Goal: Task Accomplishment & Management: Use online tool/utility

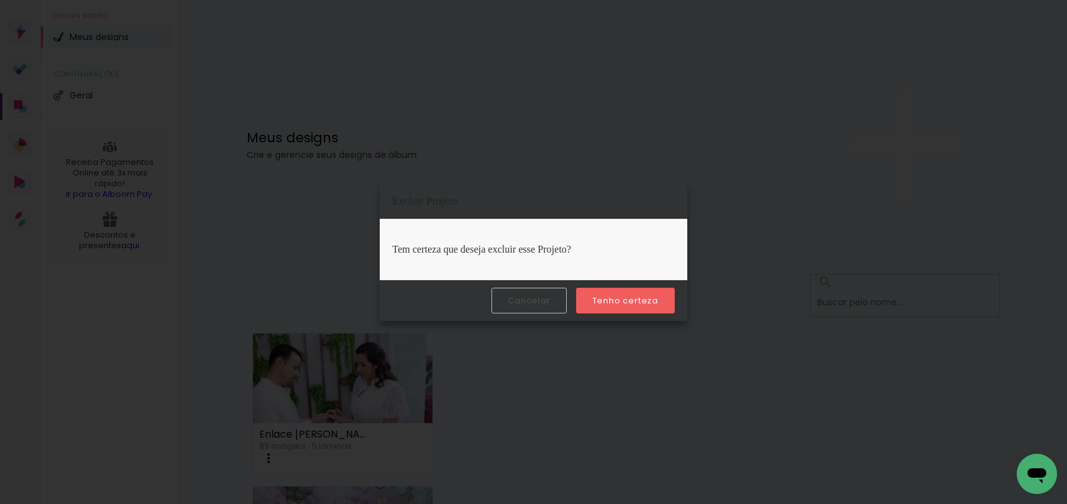
scroll to position [858, 0]
click at [615, 307] on paper-button "Tenho certeza" at bounding box center [625, 301] width 99 height 26
click at [0, 0] on slot "Tenho certeza" at bounding box center [0, 0] width 0 height 0
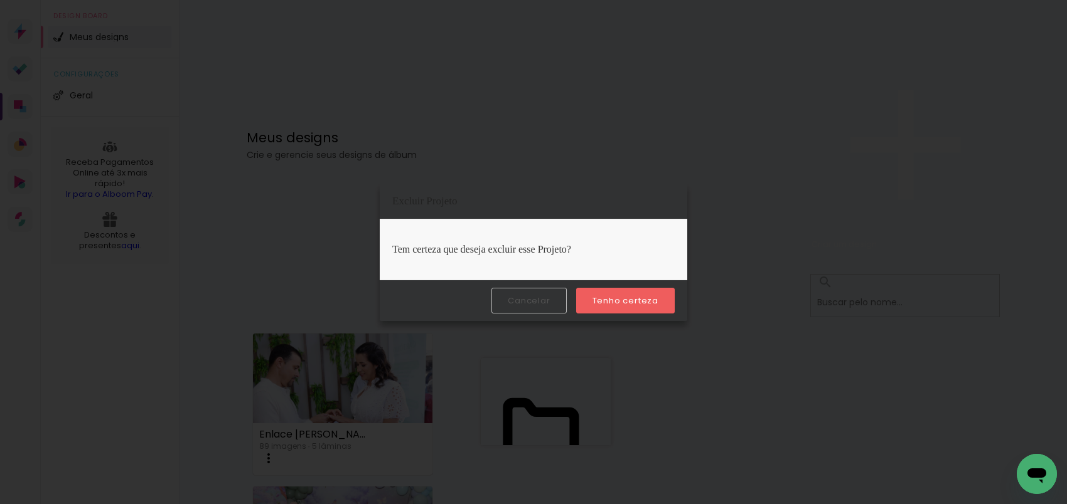
click at [0, 0] on slot "Tenho certeza" at bounding box center [0, 0] width 0 height 0
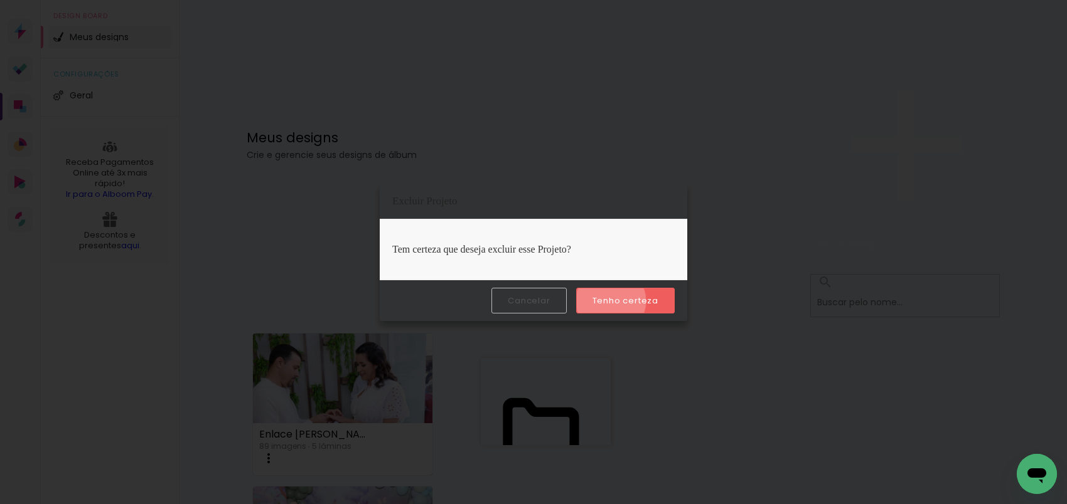
click at [0, 0] on slot "Tenho certeza" at bounding box center [0, 0] width 0 height 0
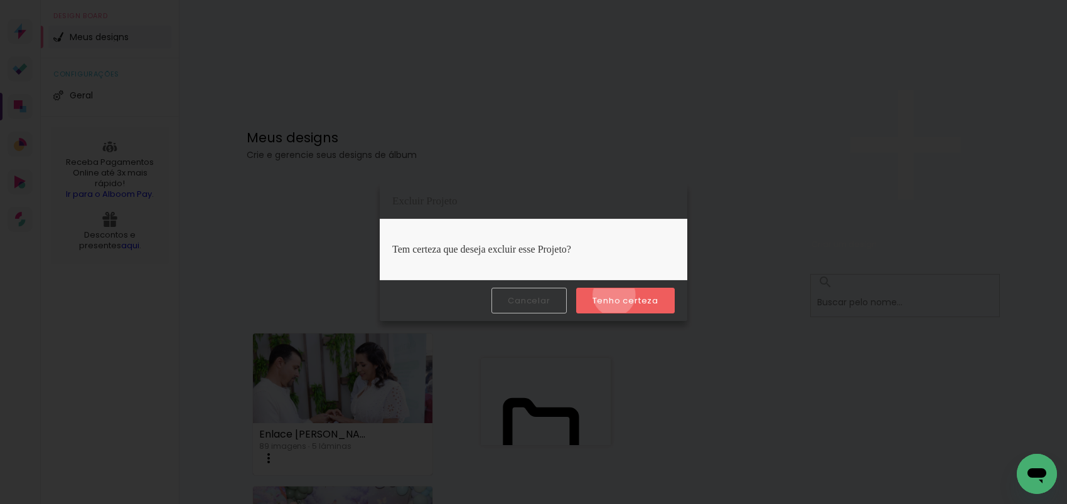
click at [0, 0] on slot "Tenho certeza" at bounding box center [0, 0] width 0 height 0
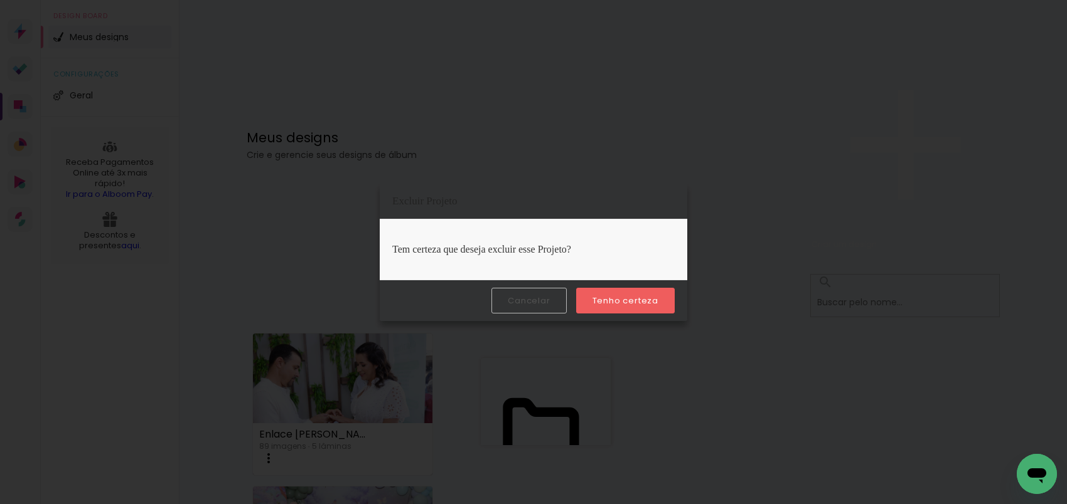
click at [0, 0] on slot "Tenho certeza" at bounding box center [0, 0] width 0 height 0
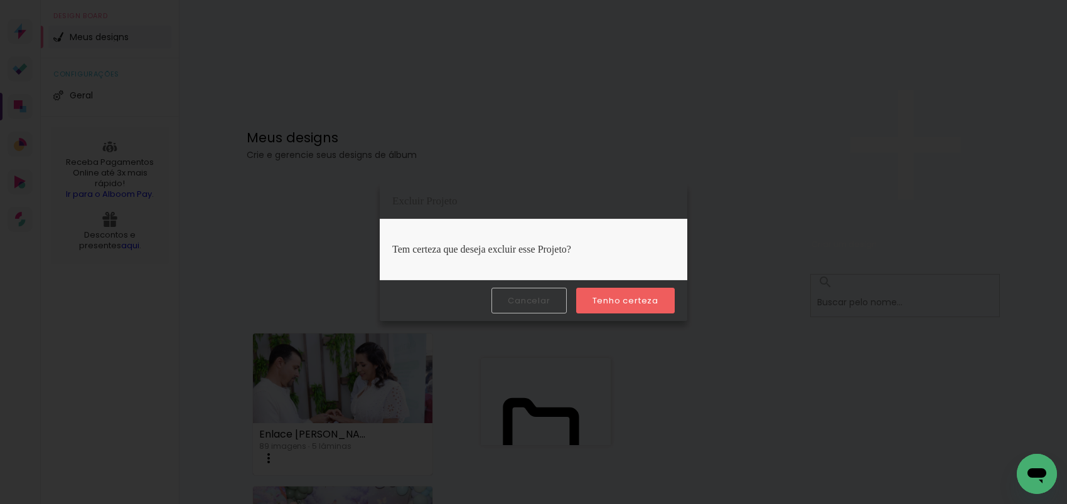
click at [0, 0] on slot "Tenho certeza" at bounding box center [0, 0] width 0 height 0
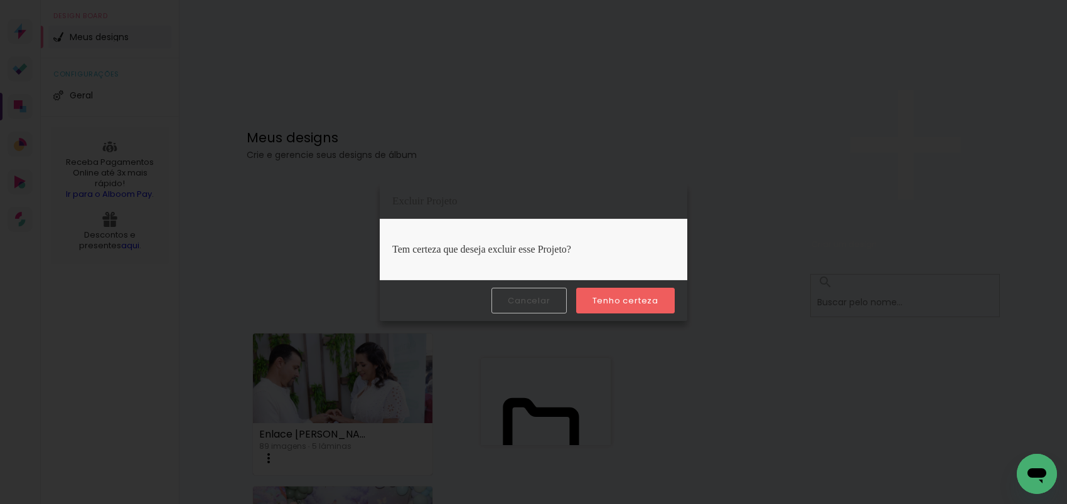
click at [0, 0] on slot "Tenho certeza" at bounding box center [0, 0] width 0 height 0
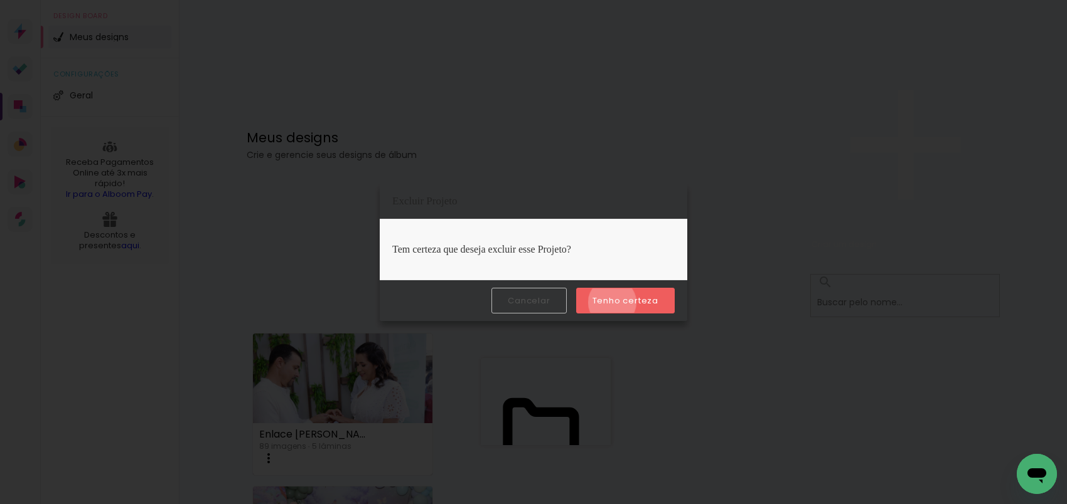
click at [0, 0] on slot "Tenho certeza" at bounding box center [0, 0] width 0 height 0
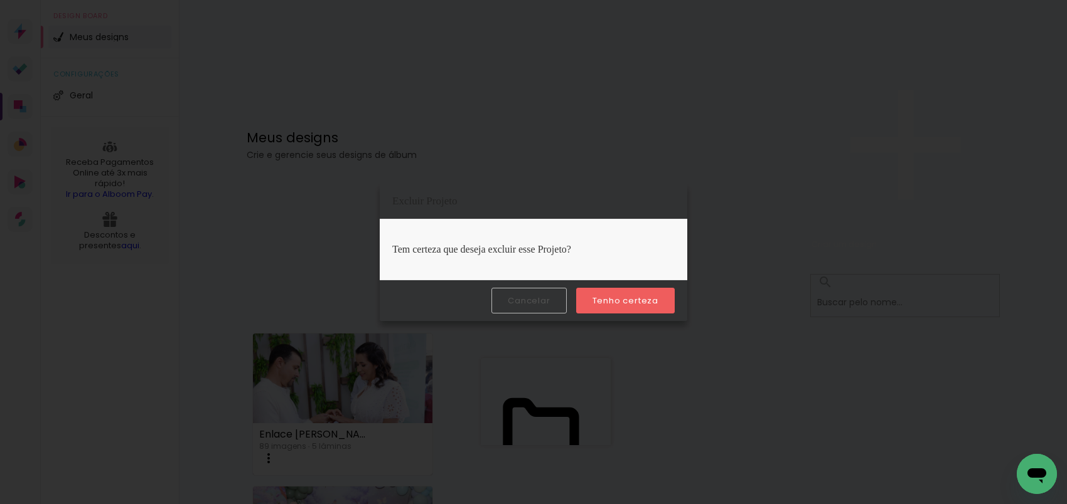
click at [0, 0] on slot "Tenho certeza" at bounding box center [0, 0] width 0 height 0
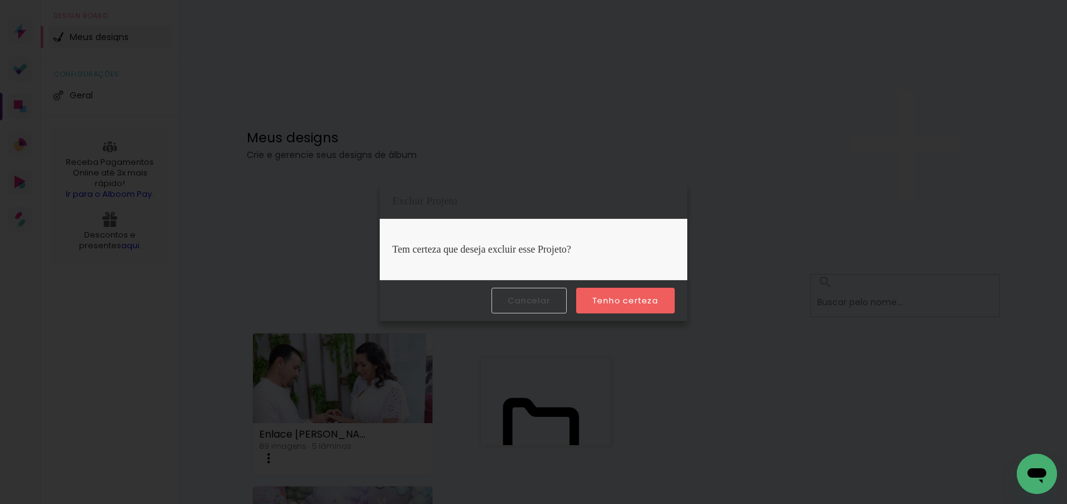
click at [0, 0] on slot "Tenho certeza" at bounding box center [0, 0] width 0 height 0
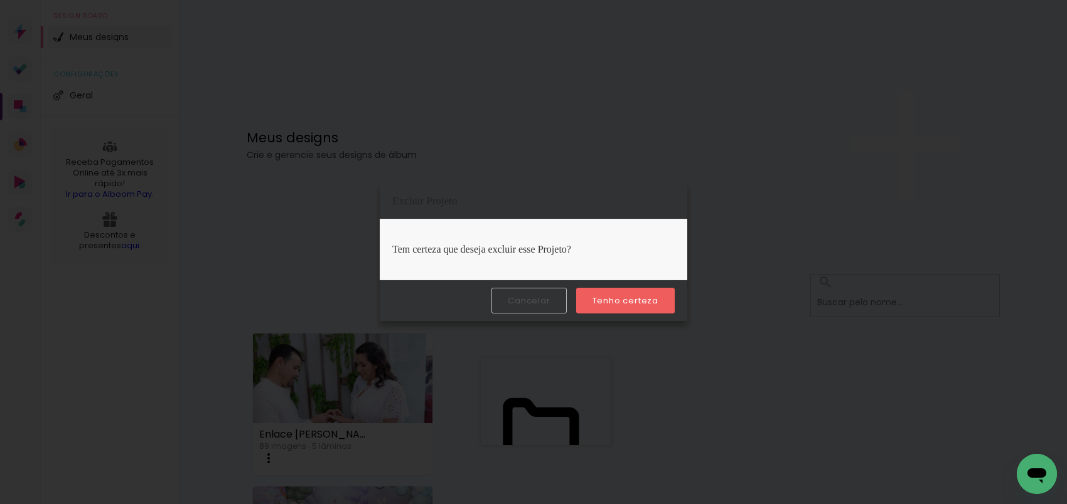
click at [0, 0] on slot "Tenho certeza" at bounding box center [0, 0] width 0 height 0
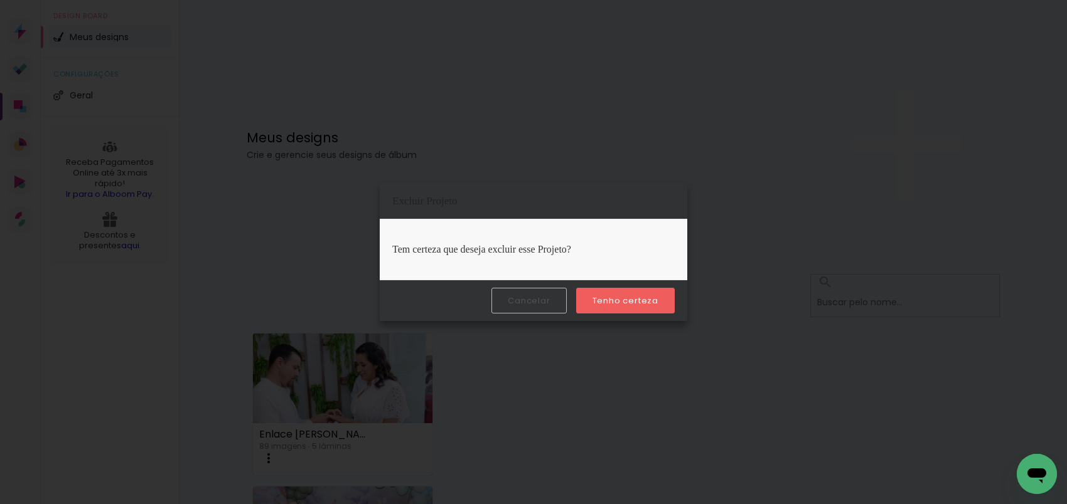
click at [0, 0] on slot "Tenho certeza" at bounding box center [0, 0] width 0 height 0
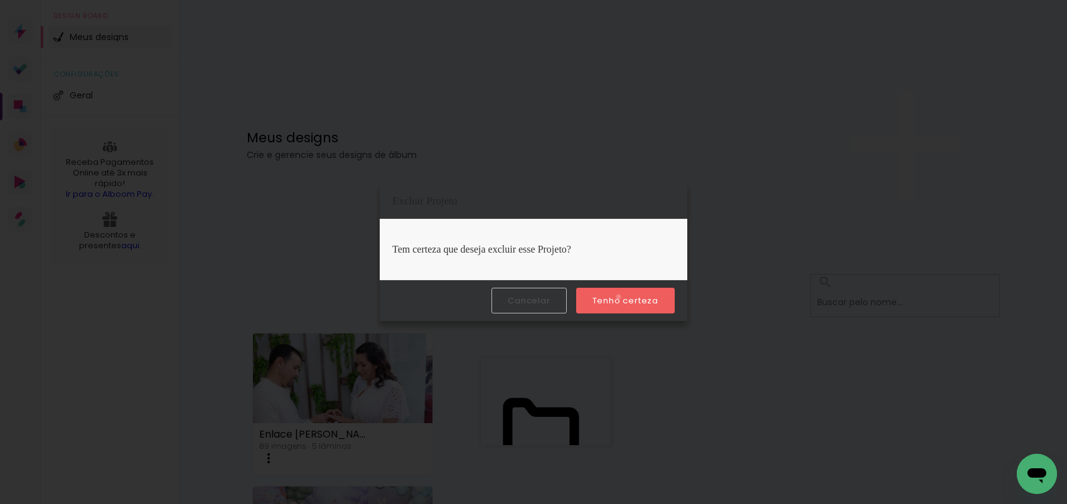
click at [0, 0] on slot "Tenho certeza" at bounding box center [0, 0] width 0 height 0
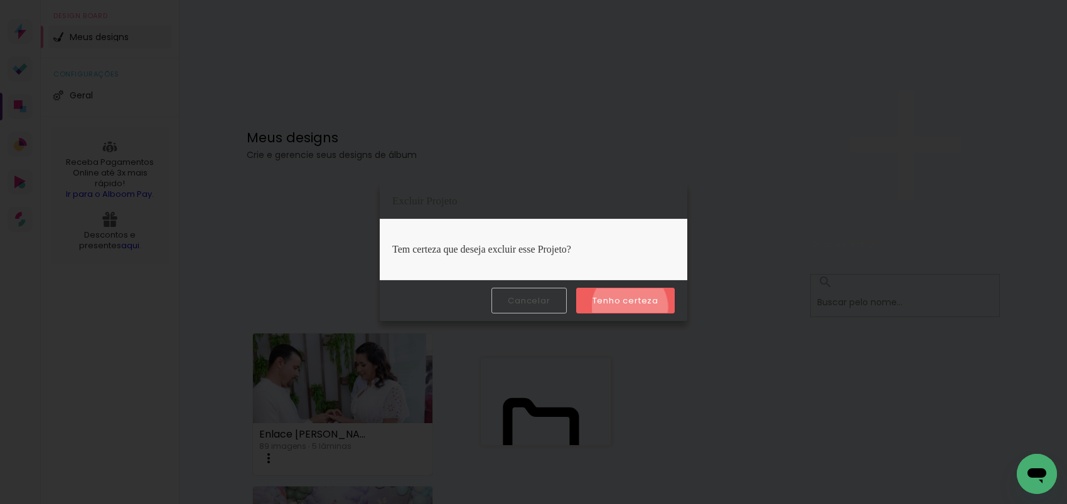
click at [631, 307] on paper-button "Tenho certeza" at bounding box center [625, 301] width 99 height 26
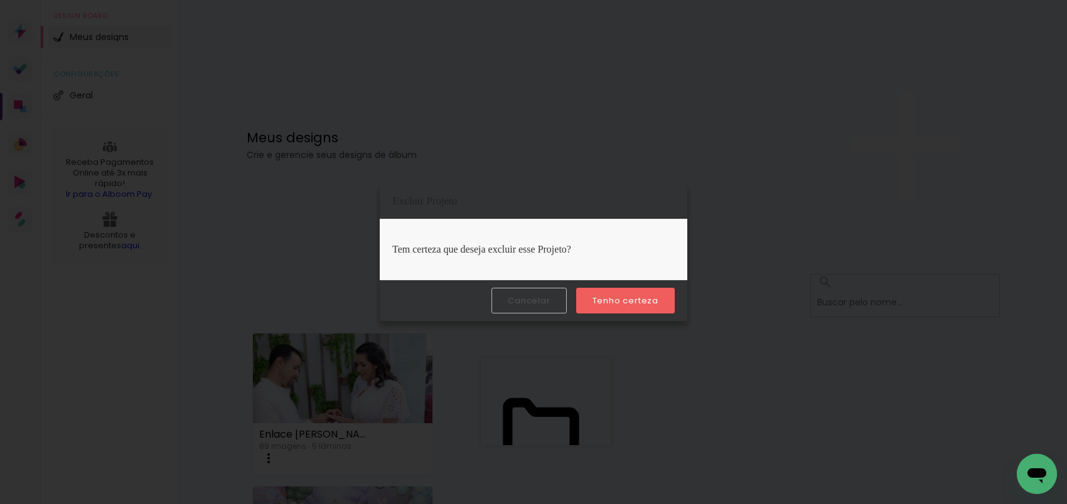
click at [0, 0] on slot "Tenho certeza" at bounding box center [0, 0] width 0 height 0
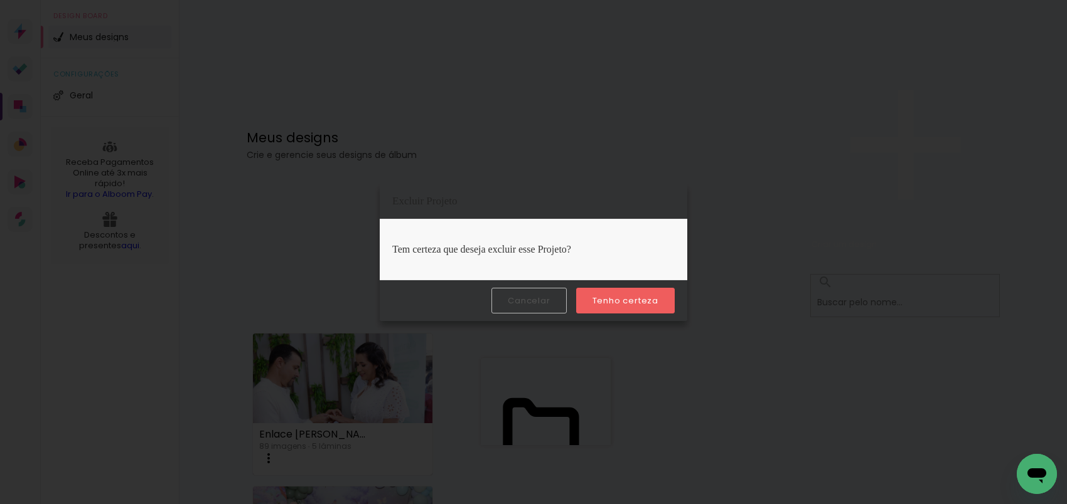
click at [602, 291] on paper-button "Tenho certeza" at bounding box center [625, 301] width 99 height 26
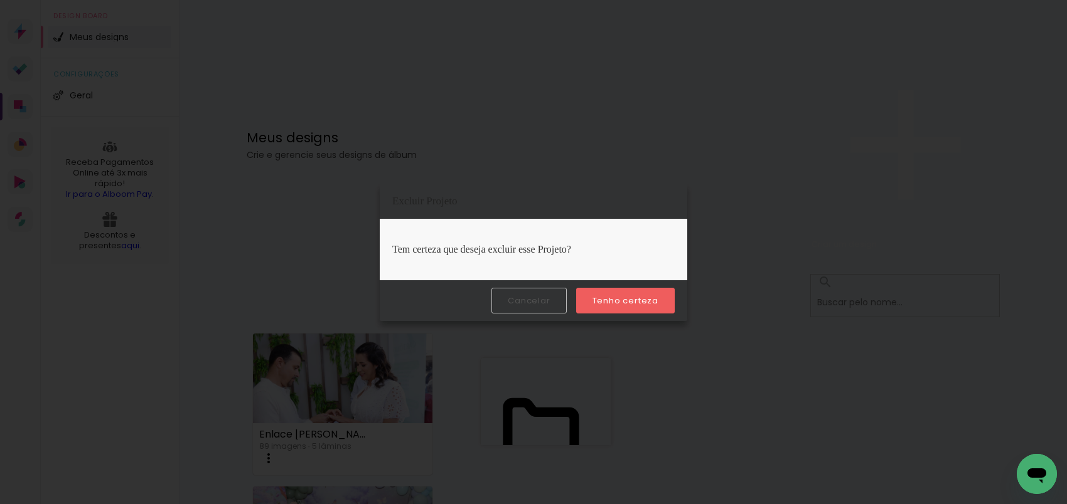
click at [0, 0] on slot "Tenho certeza" at bounding box center [0, 0] width 0 height 0
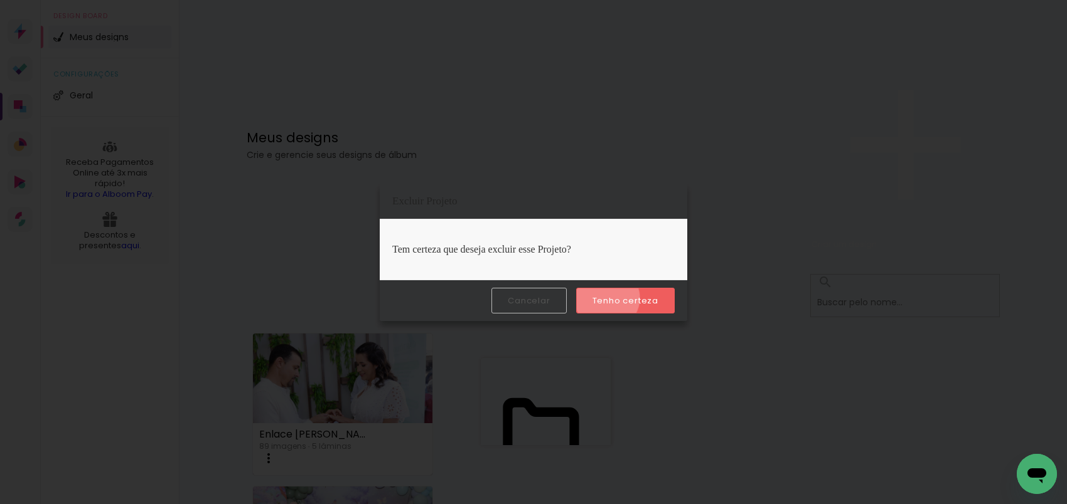
click at [0, 0] on slot "Tenho certeza" at bounding box center [0, 0] width 0 height 0
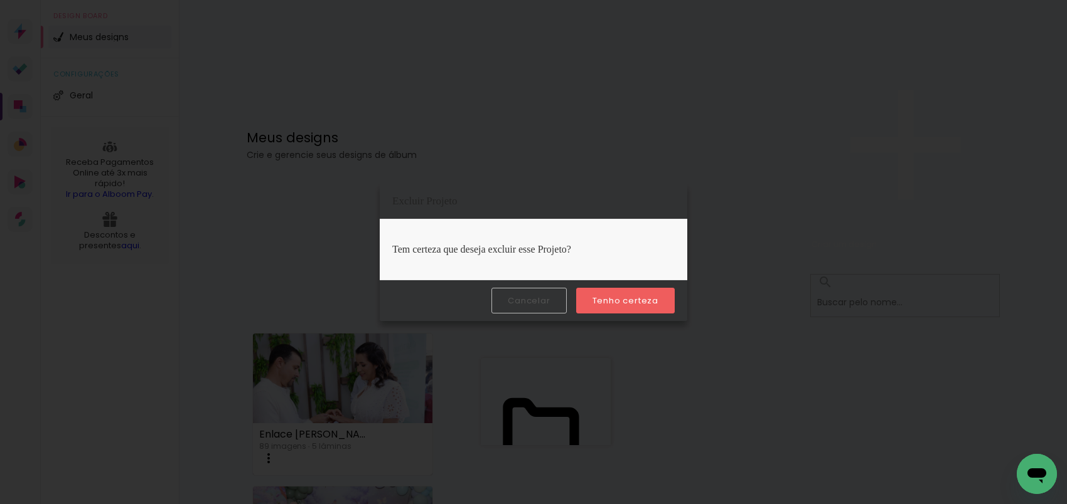
click at [0, 0] on slot "Tenho certeza" at bounding box center [0, 0] width 0 height 0
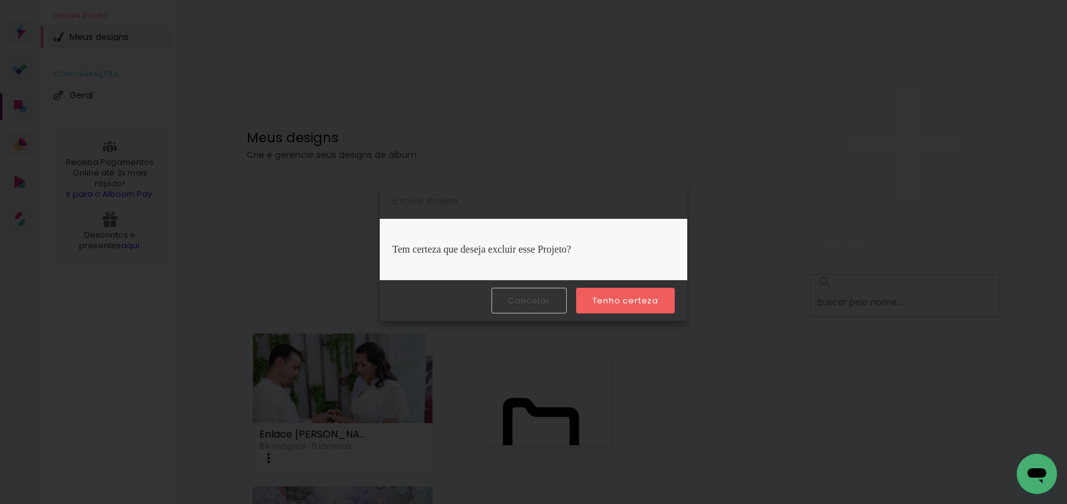
click at [0, 0] on slot "Tenho certeza" at bounding box center [0, 0] width 0 height 0
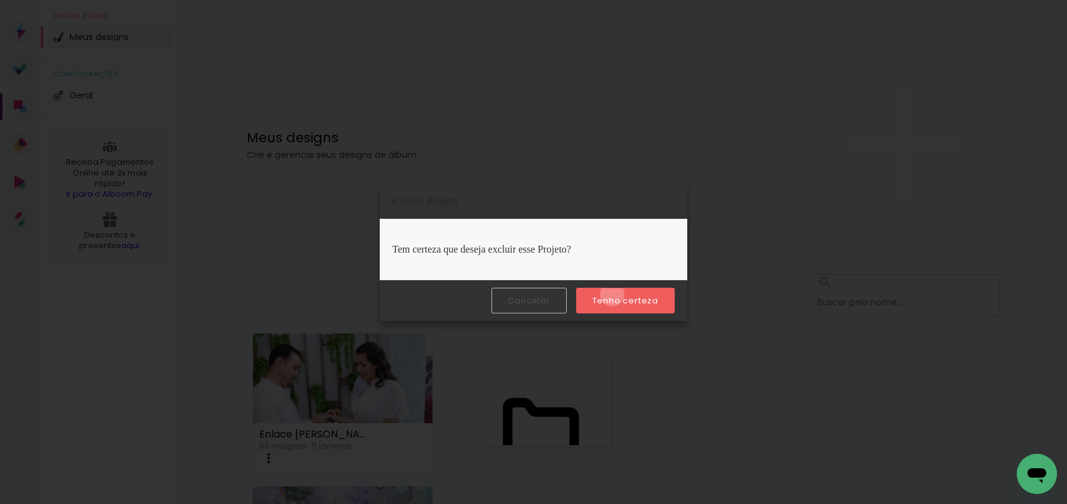
click at [614, 295] on paper-button "Tenho certeza" at bounding box center [625, 301] width 99 height 26
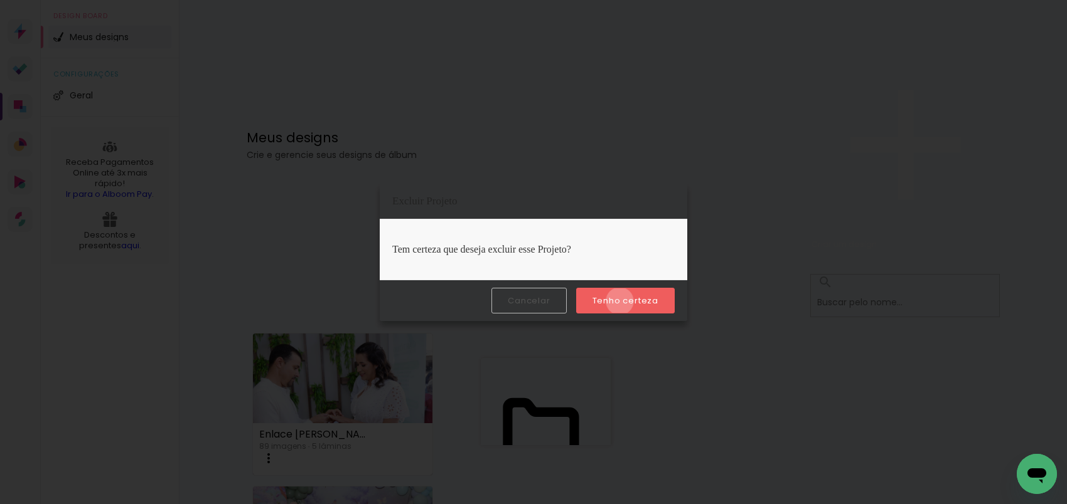
click at [0, 0] on slot "Tenho certeza" at bounding box center [0, 0] width 0 height 0
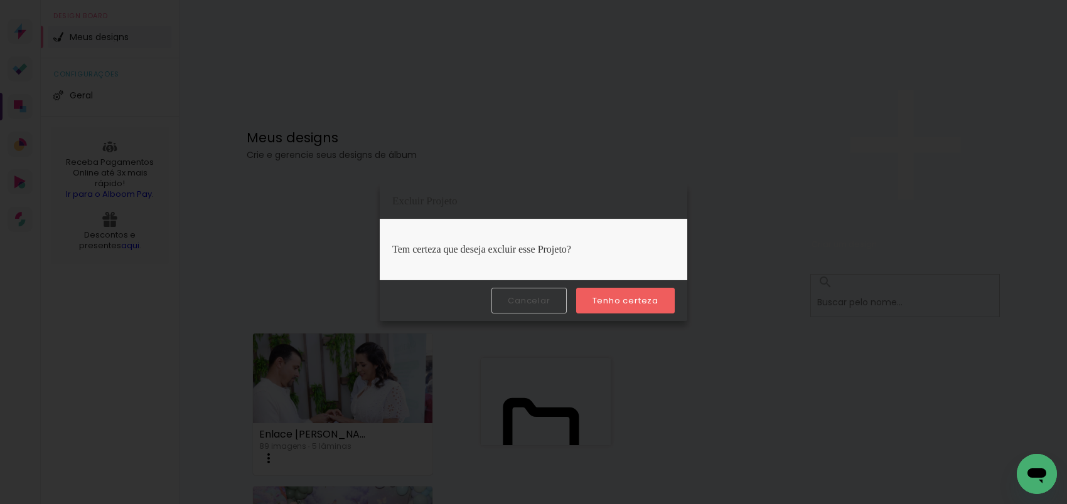
click at [0, 0] on slot "Tenho certeza" at bounding box center [0, 0] width 0 height 0
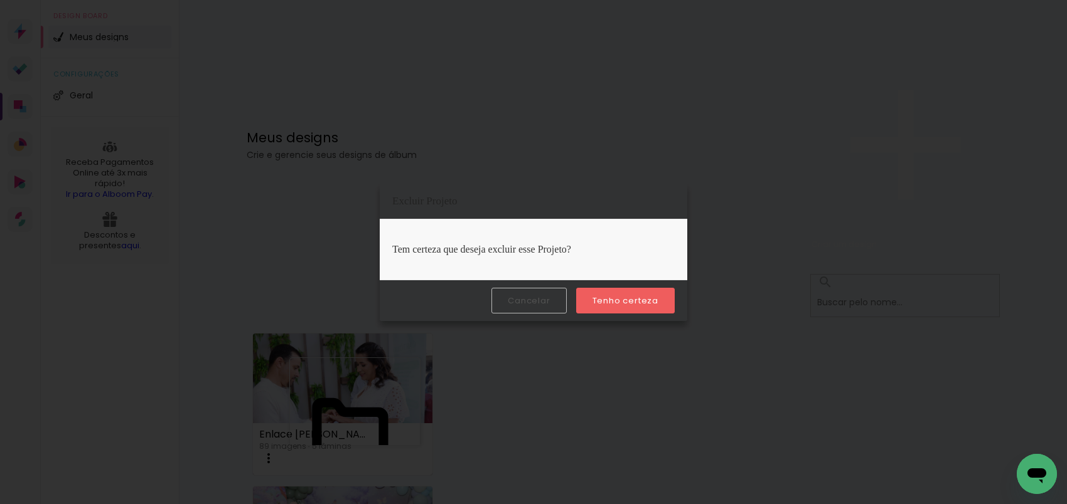
click at [0, 0] on slot "Tenho certeza" at bounding box center [0, 0] width 0 height 0
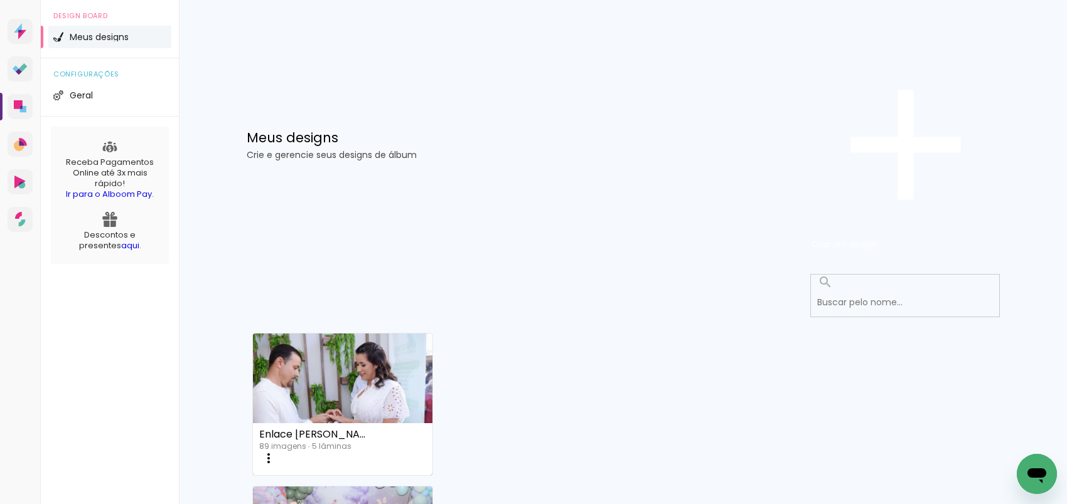
scroll to position [681, 0]
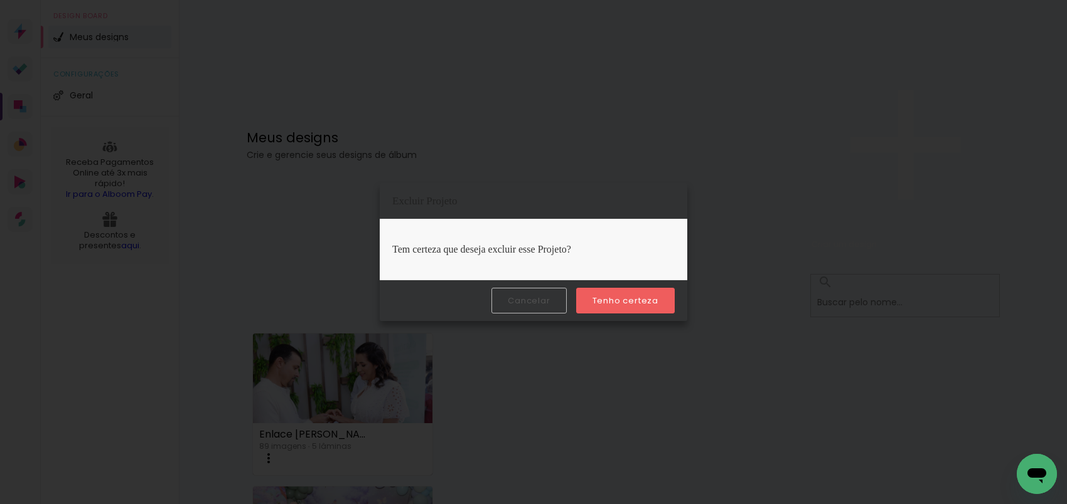
click at [0, 0] on slot "Tenho certeza" at bounding box center [0, 0] width 0 height 0
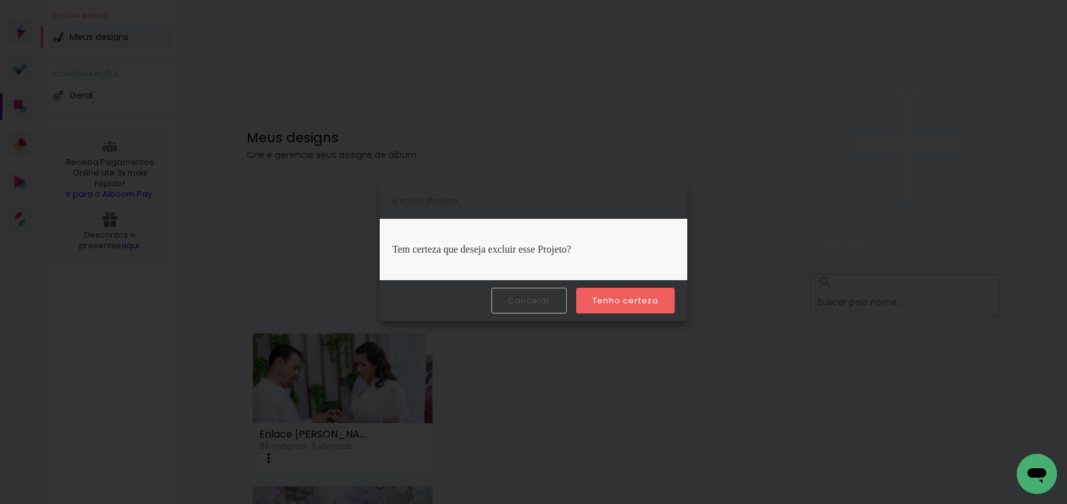
click at [0, 0] on slot "Tenho certeza" at bounding box center [0, 0] width 0 height 0
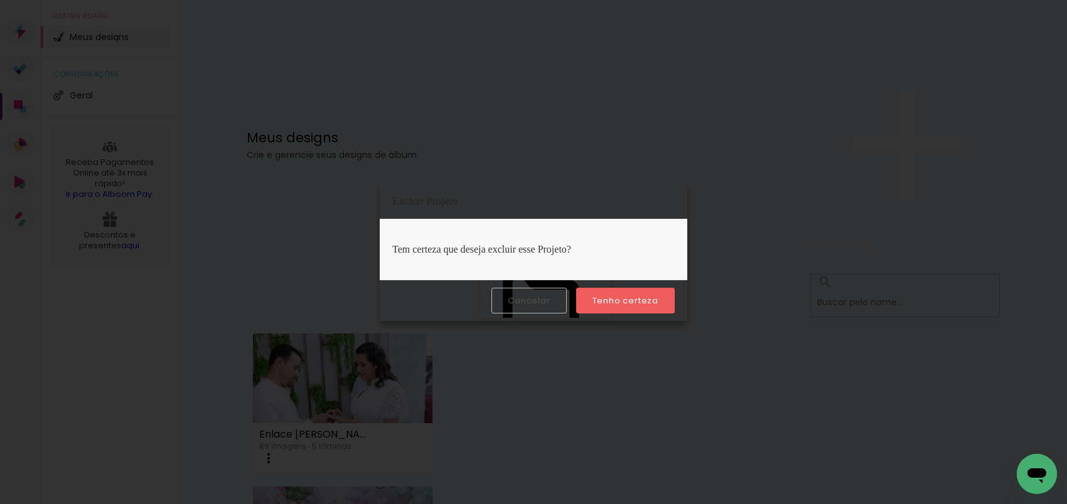
click at [599, 294] on paper-button "Tenho certeza" at bounding box center [625, 301] width 99 height 26
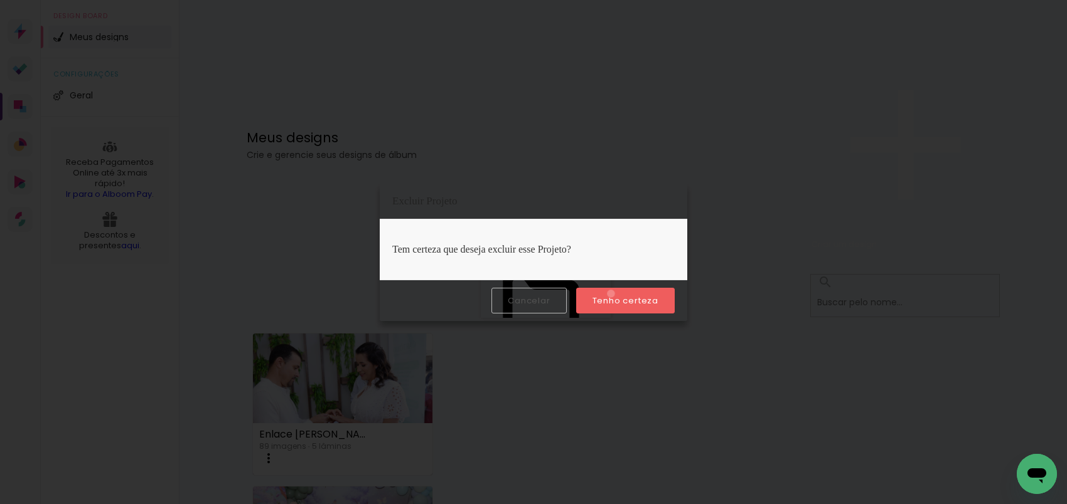
click at [612, 294] on paper-button "Tenho certeza" at bounding box center [625, 301] width 99 height 26
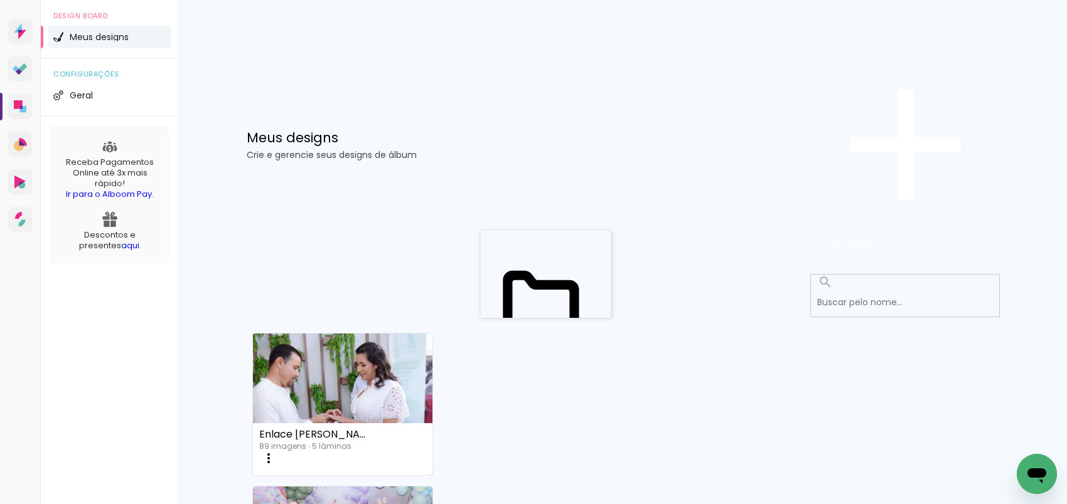
scroll to position [528, 0]
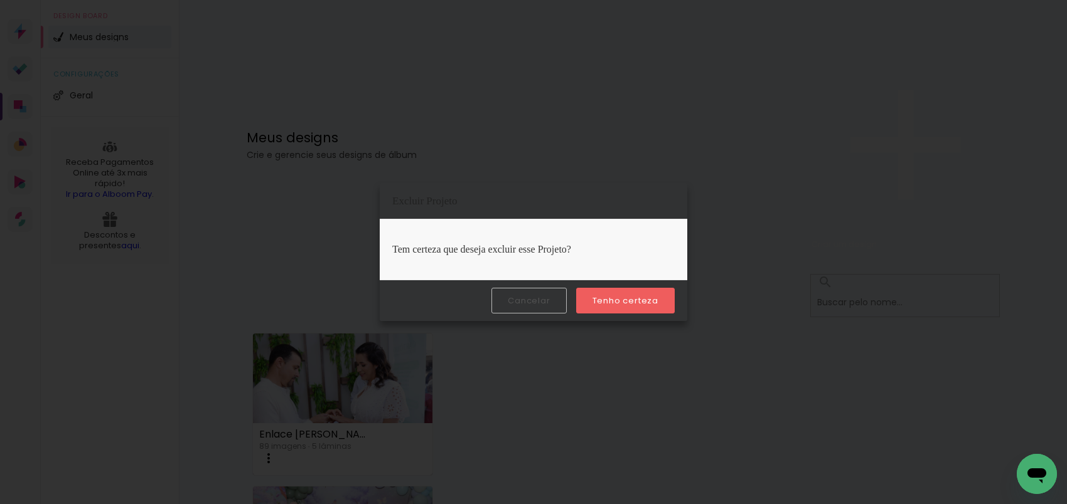
click at [0, 0] on slot "Tenho certeza" at bounding box center [0, 0] width 0 height 0
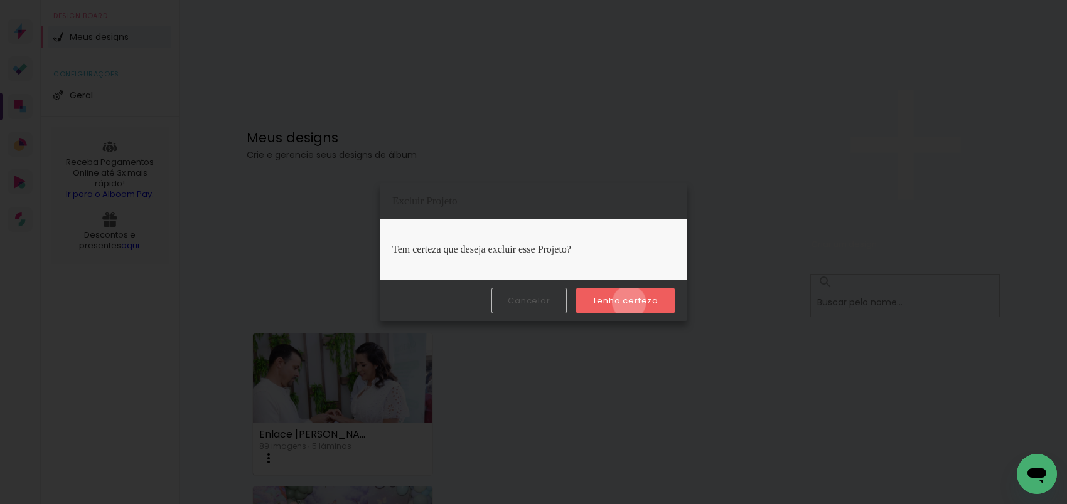
click at [0, 0] on slot "Tenho certeza" at bounding box center [0, 0] width 0 height 0
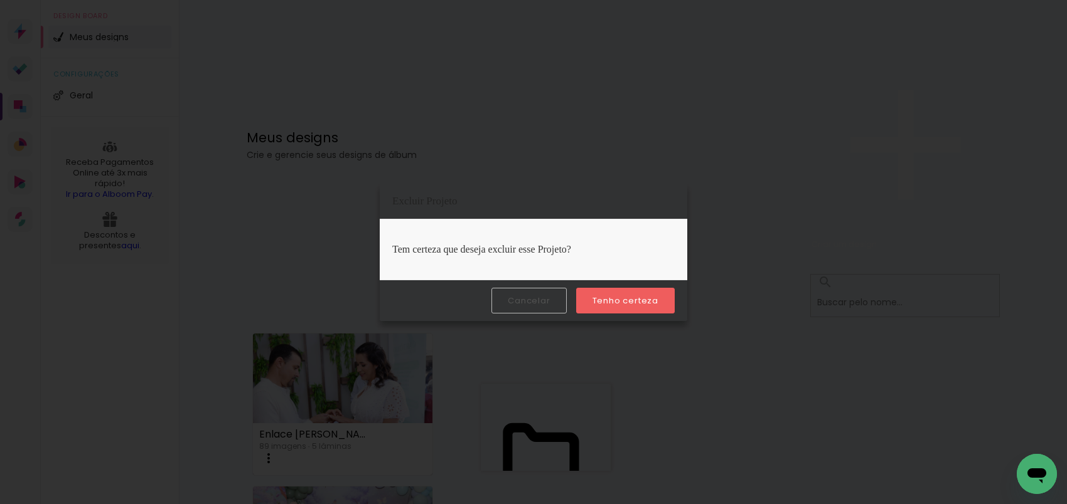
click at [0, 0] on slot "Tenho certeza" at bounding box center [0, 0] width 0 height 0
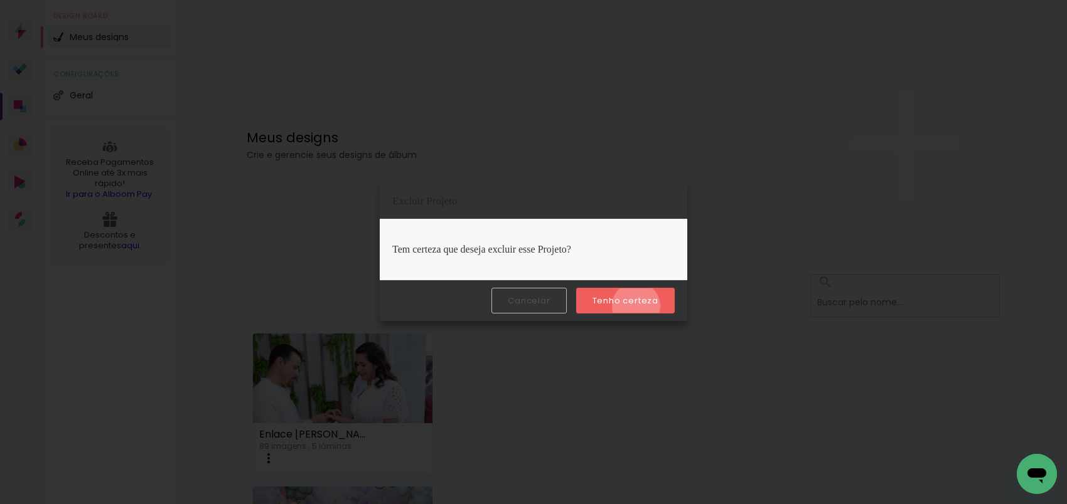
click at [0, 0] on slot "Tenho certeza" at bounding box center [0, 0] width 0 height 0
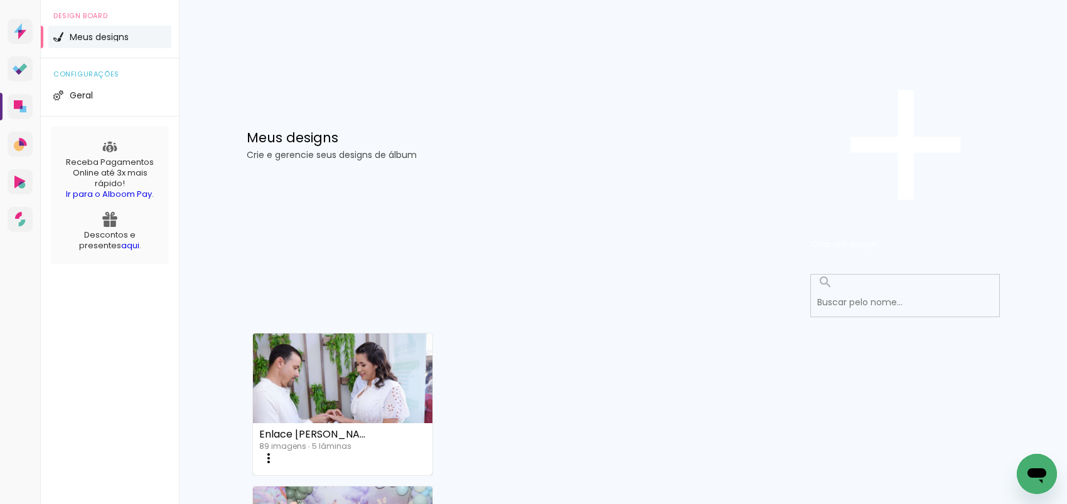
scroll to position [0, 0]
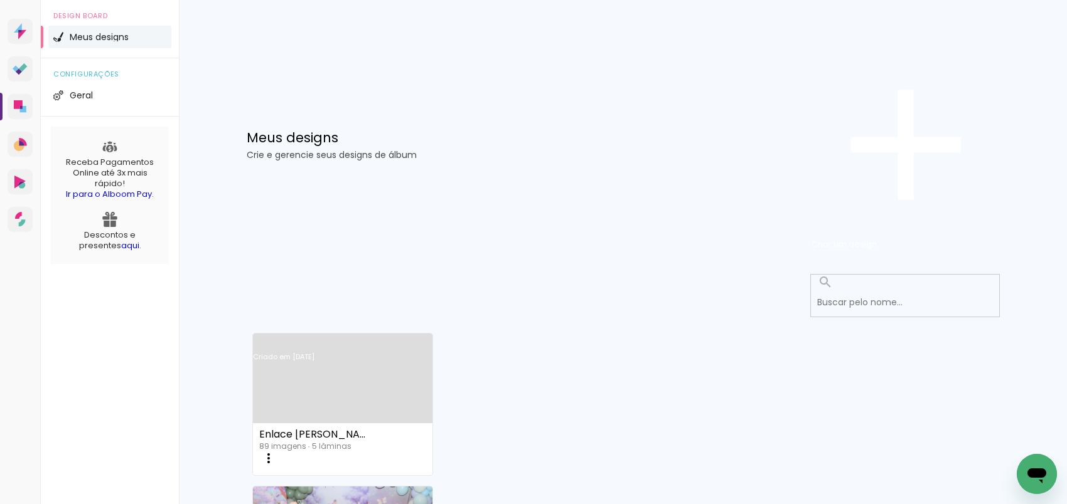
click at [335, 338] on link "Criado em [DATE]" at bounding box center [343, 373] width 180 height 71
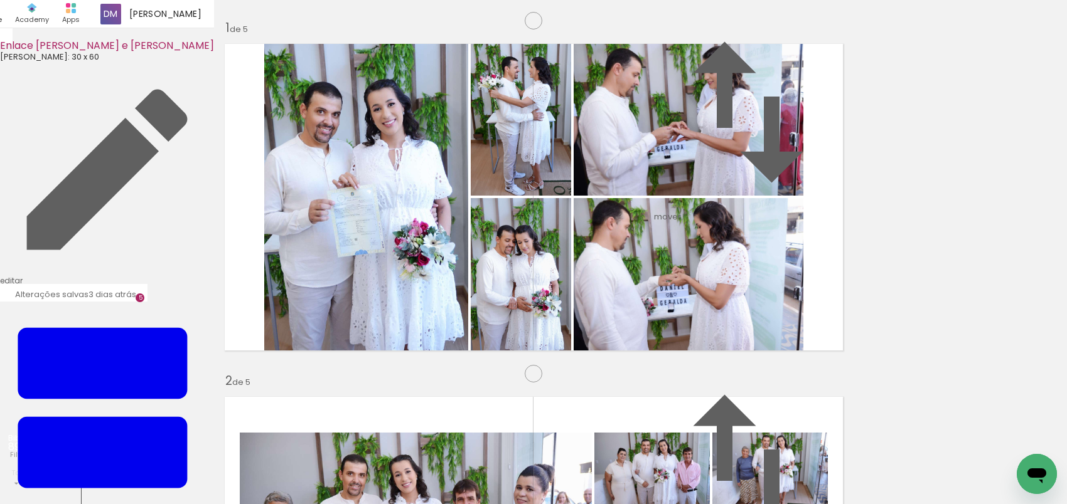
scroll to position [1440, 0]
drag, startPoint x: 312, startPoint y: 465, endPoint x: 387, endPoint y: 379, distance: 113.4
click at [387, 379] on quentale-workspace at bounding box center [533, 252] width 1067 height 504
drag, startPoint x: 393, startPoint y: 466, endPoint x: 410, endPoint y: 356, distance: 111.2
click at [410, 356] on quentale-workspace at bounding box center [533, 252] width 1067 height 504
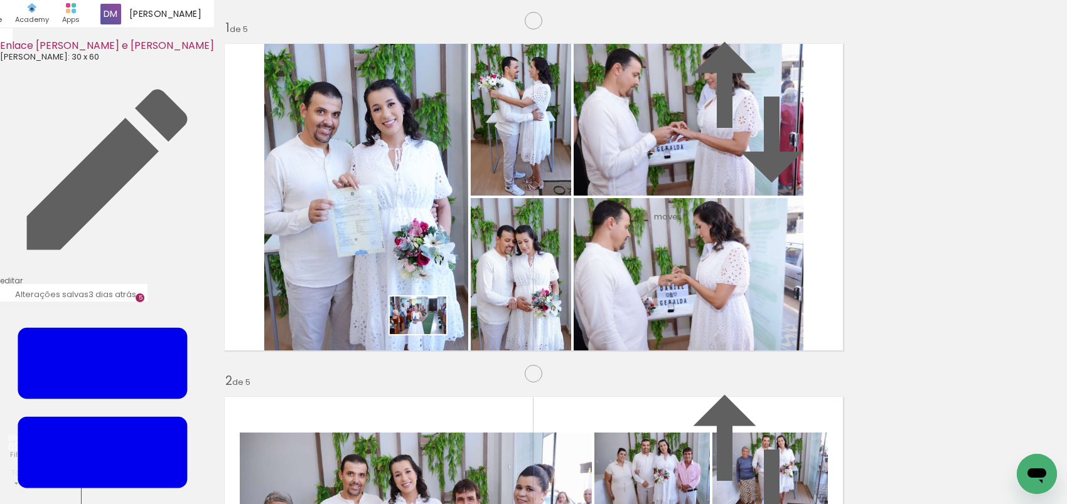
drag, startPoint x: 465, startPoint y: 464, endPoint x: 427, endPoint y: 334, distance: 135.2
click at [427, 334] on quentale-workspace at bounding box center [533, 252] width 1067 height 504
drag, startPoint x: 532, startPoint y: 467, endPoint x: 344, endPoint y: 366, distance: 213.1
click at [344, 366] on quentale-workspace at bounding box center [533, 252] width 1067 height 504
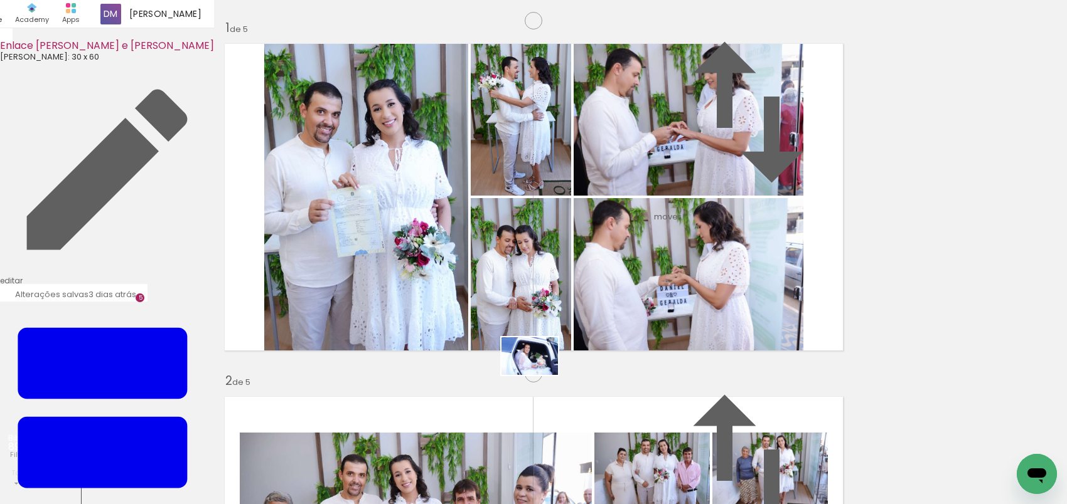
drag, startPoint x: 597, startPoint y: 470, endPoint x: 539, endPoint y: 375, distance: 110.9
click at [539, 375] on quentale-workspace at bounding box center [533, 252] width 1067 height 504
drag, startPoint x: 668, startPoint y: 466, endPoint x: 637, endPoint y: 317, distance: 152.5
click at [637, 317] on quentale-workspace at bounding box center [533, 252] width 1067 height 504
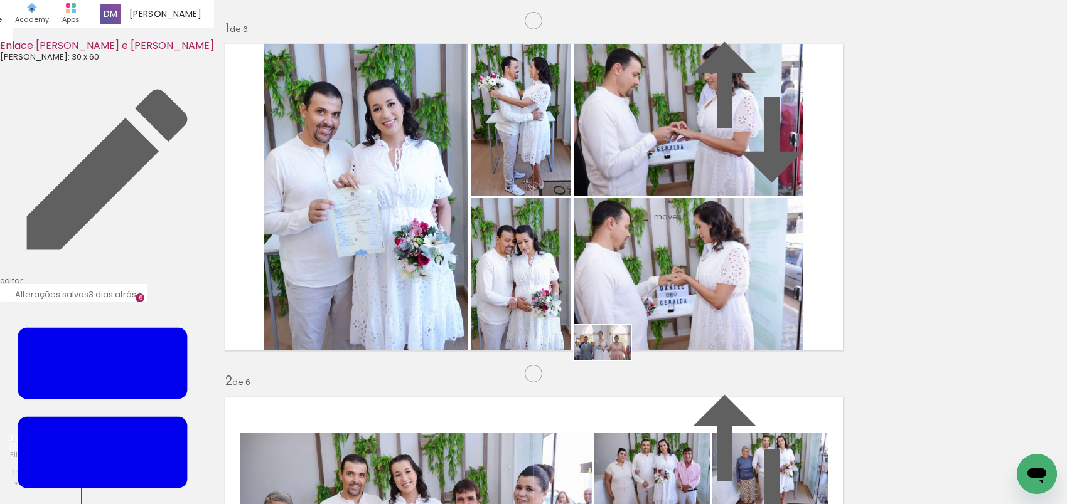
drag, startPoint x: 732, startPoint y: 471, endPoint x: 612, endPoint y: 363, distance: 161.3
click at [612, 363] on quentale-workspace at bounding box center [533, 252] width 1067 height 504
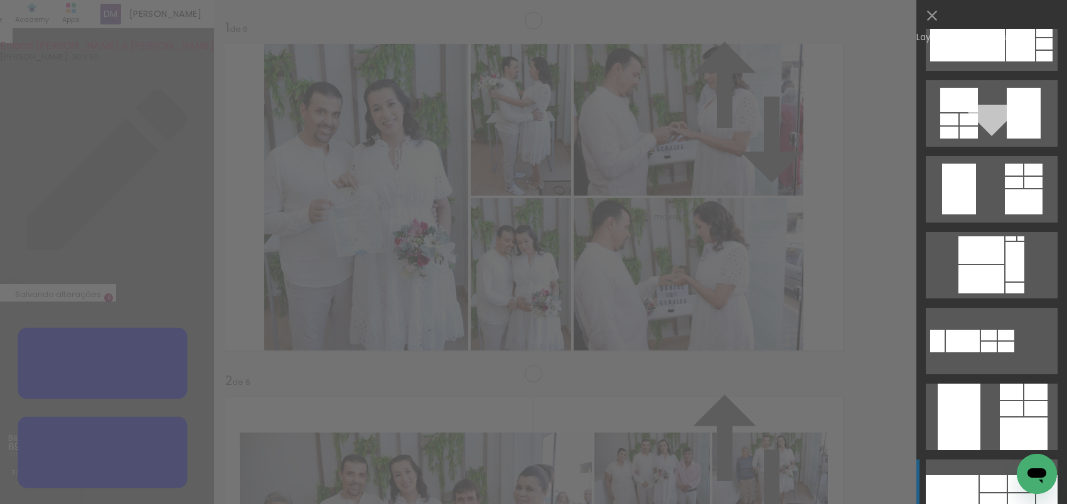
scroll to position [1280, 0]
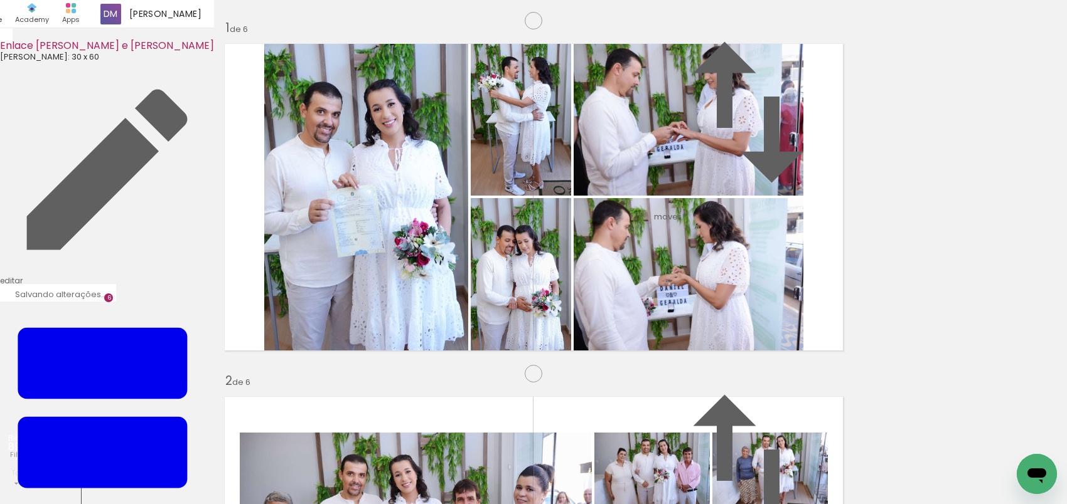
scroll to position [880, 0]
drag, startPoint x: 794, startPoint y: 163, endPoint x: 355, endPoint y: 283, distance: 454.7
click at [0, 0] on slot at bounding box center [0, 0] width 0 height 0
drag, startPoint x: 809, startPoint y: 215, endPoint x: 662, endPoint y: 258, distance: 152.9
click at [0, 0] on slot at bounding box center [0, 0] width 0 height 0
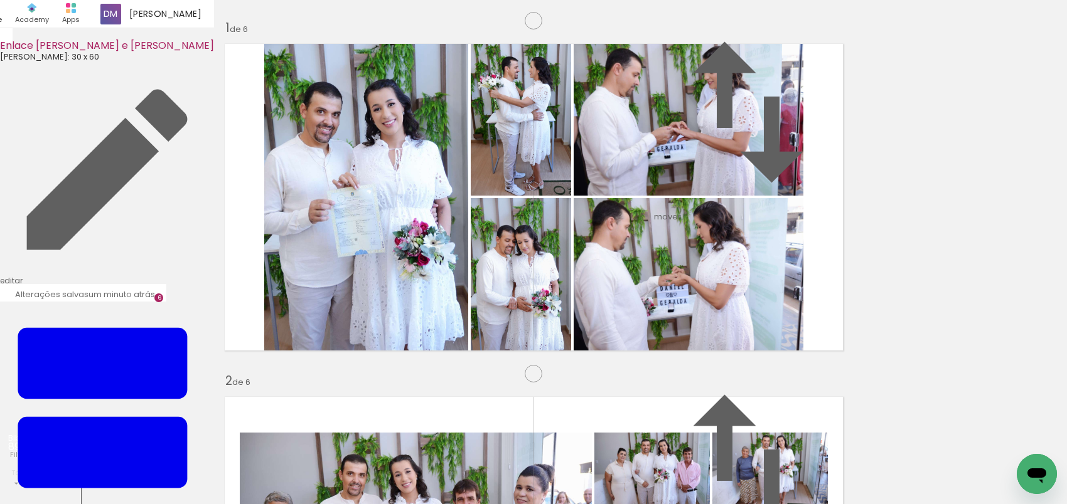
drag, startPoint x: 671, startPoint y: 263, endPoint x: 696, endPoint y: 264, distance: 24.5
drag, startPoint x: 802, startPoint y: 159, endPoint x: 640, endPoint y: 262, distance: 192.7
click at [0, 0] on slot at bounding box center [0, 0] width 0 height 0
drag, startPoint x: 801, startPoint y: 230, endPoint x: 783, endPoint y: 241, distance: 20.9
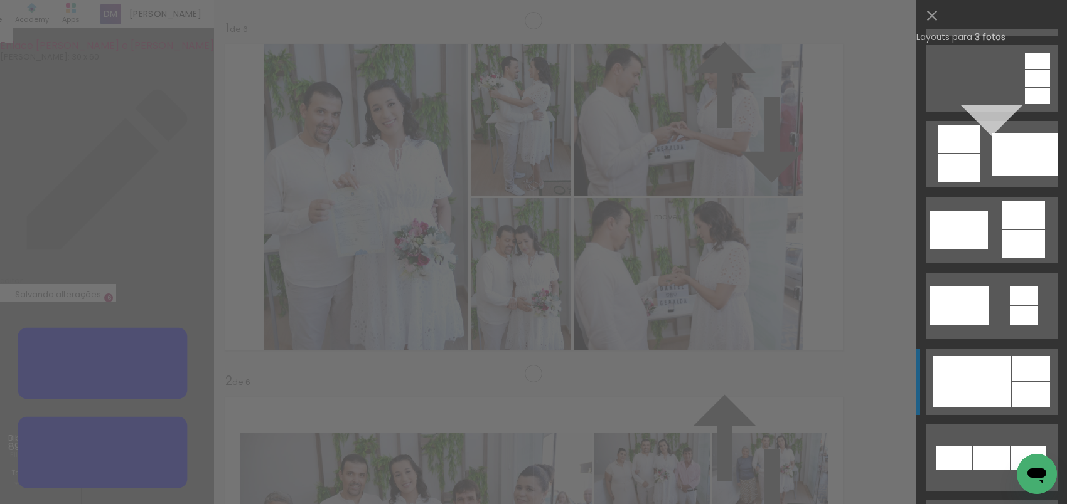
scroll to position [320, 0]
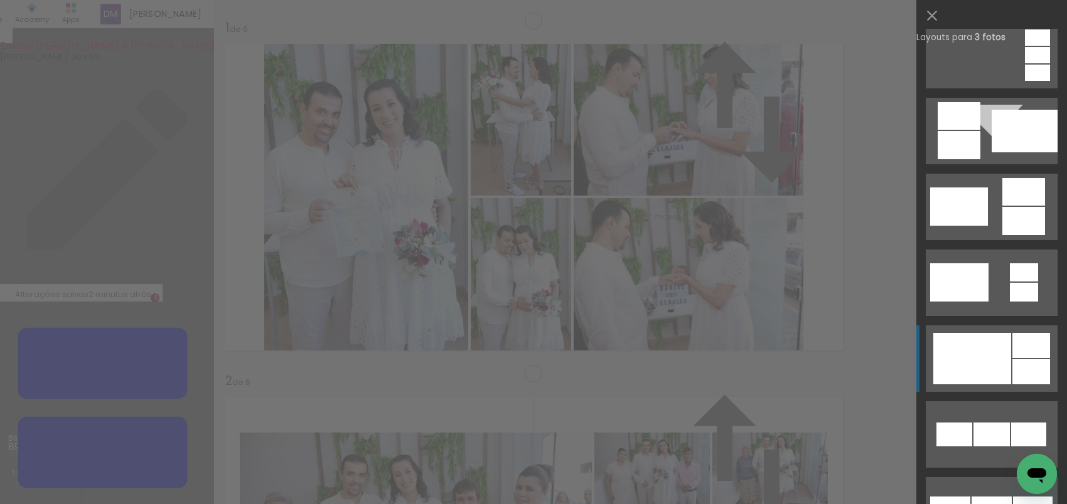
click at [985, 356] on div at bounding box center [972, 358] width 78 height 51
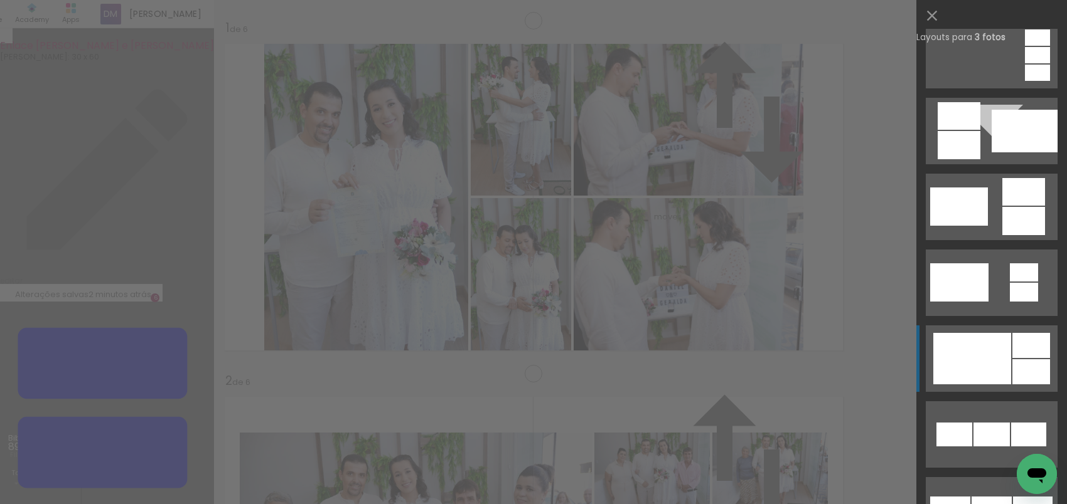
scroll to position [607, 0]
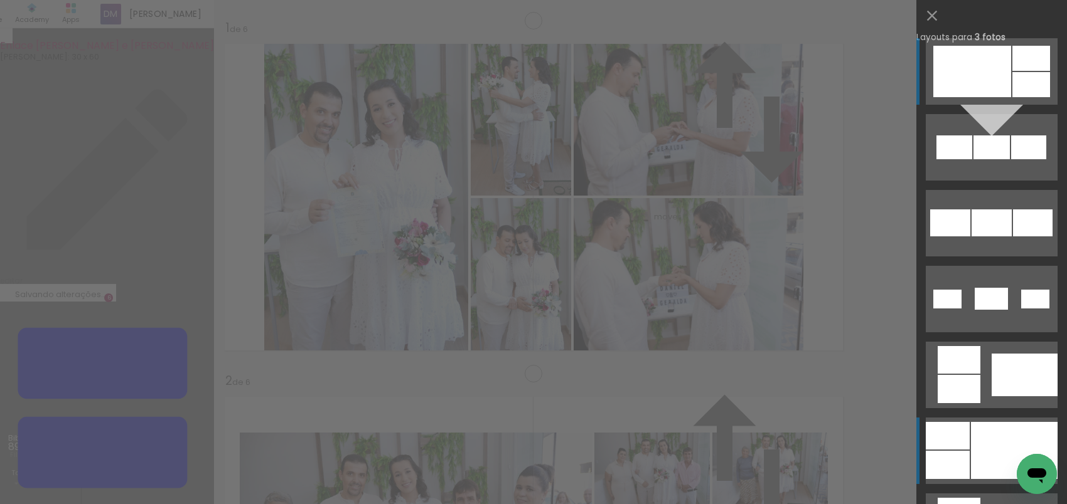
click at [1011, 422] on div at bounding box center [1014, 450] width 87 height 57
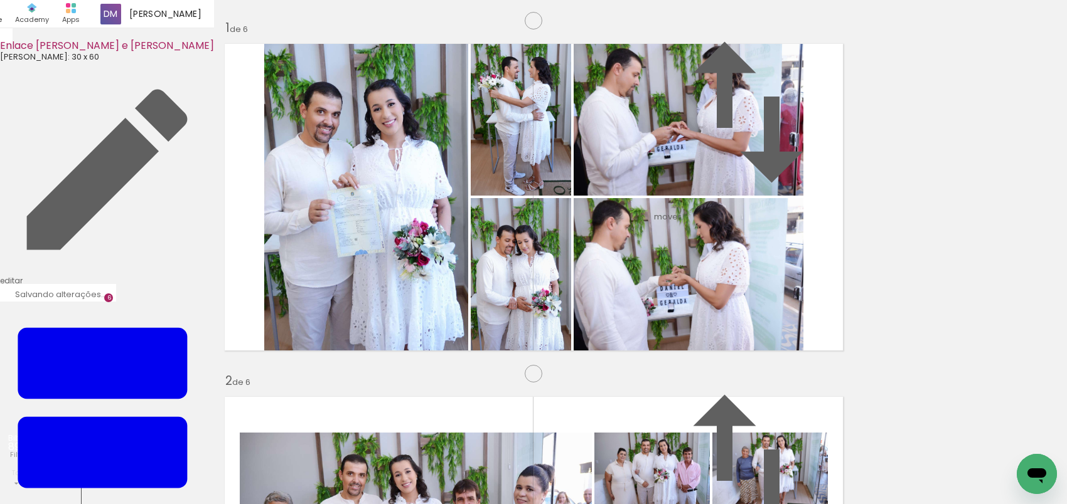
scroll to position [687, 0]
drag, startPoint x: 275, startPoint y: 332, endPoint x: 606, endPoint y: 285, distance: 334.5
click at [0, 0] on slot at bounding box center [0, 0] width 0 height 0
drag, startPoint x: 299, startPoint y: 461, endPoint x: 358, endPoint y: 346, distance: 129.6
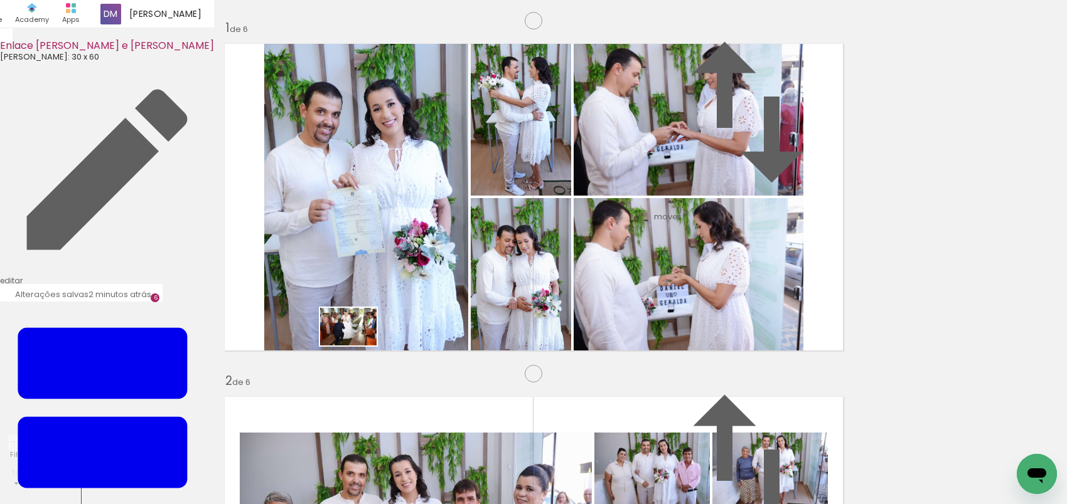
click at [358, 346] on quentale-workspace at bounding box center [533, 252] width 1067 height 504
drag, startPoint x: 367, startPoint y: 467, endPoint x: 623, endPoint y: 347, distance: 282.9
click at [623, 347] on quentale-workspace at bounding box center [533, 252] width 1067 height 504
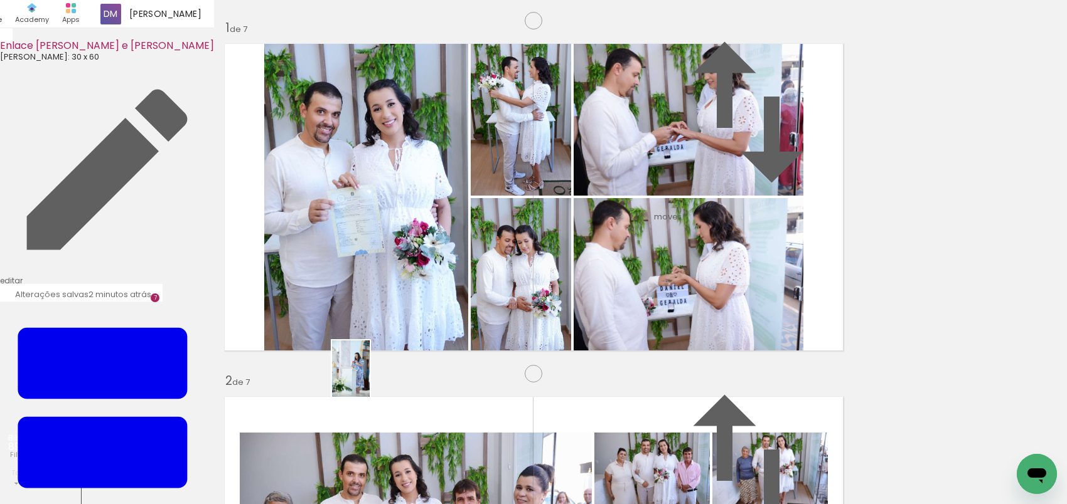
drag, startPoint x: 435, startPoint y: 448, endPoint x: 370, endPoint y: 378, distance: 95.9
click at [370, 378] on quentale-workspace at bounding box center [533, 252] width 1067 height 504
drag, startPoint x: 518, startPoint y: 471, endPoint x: 477, endPoint y: 307, distance: 168.6
click at [477, 307] on quentale-workspace at bounding box center [533, 252] width 1067 height 504
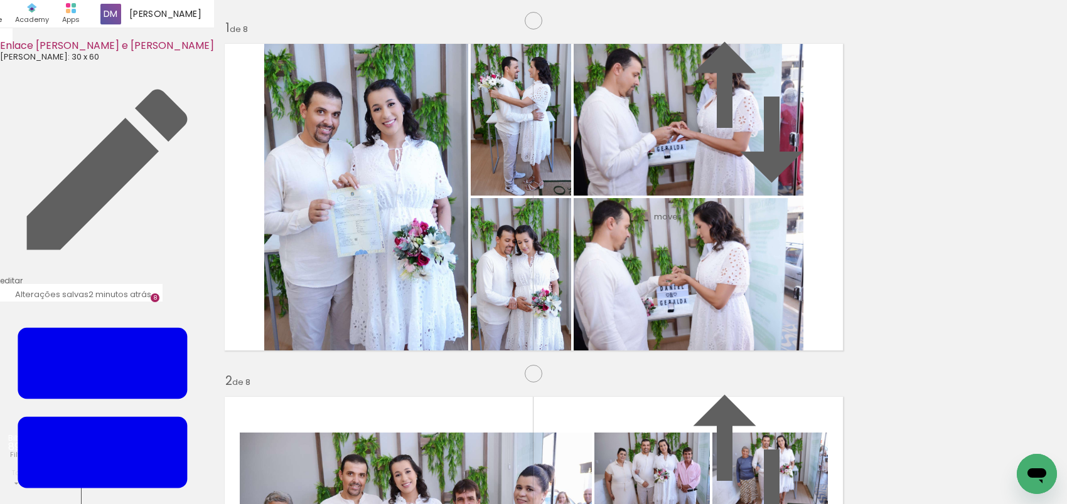
scroll to position [0, 2150]
drag, startPoint x: 311, startPoint y: 463, endPoint x: 289, endPoint y: 398, distance: 68.3
click at [289, 398] on quentale-workspace at bounding box center [533, 252] width 1067 height 504
drag, startPoint x: 371, startPoint y: 464, endPoint x: 445, endPoint y: 310, distance: 171.5
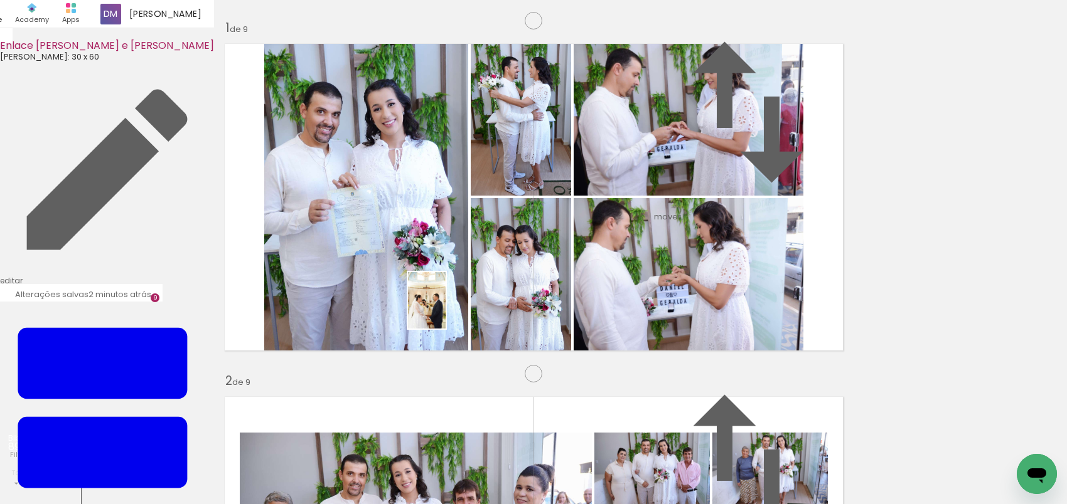
click at [445, 310] on quentale-workspace at bounding box center [533, 252] width 1067 height 504
drag, startPoint x: 444, startPoint y: 471, endPoint x: 589, endPoint y: 351, distance: 187.7
click at [589, 351] on quentale-workspace at bounding box center [533, 252] width 1067 height 504
drag, startPoint x: 524, startPoint y: 462, endPoint x: 514, endPoint y: 467, distance: 11.2
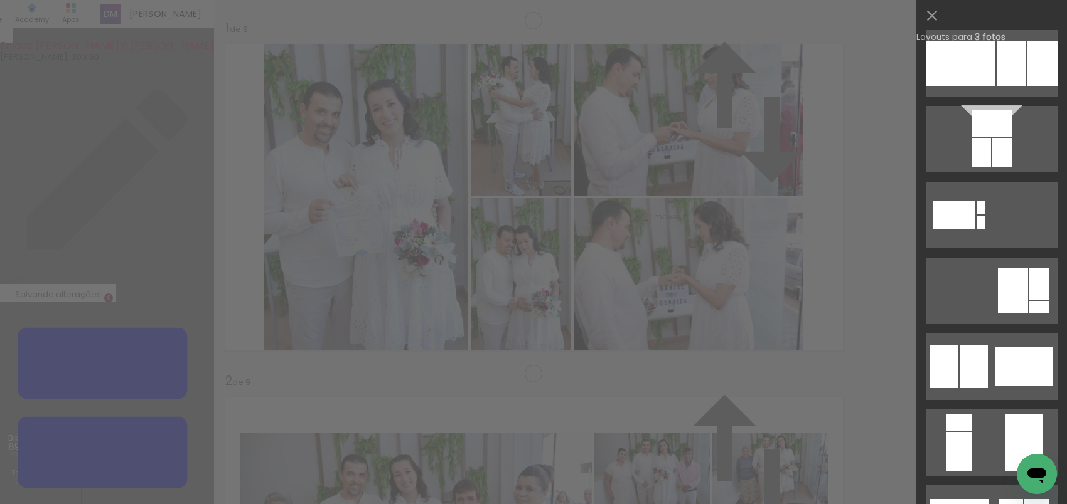
scroll to position [560, 0]
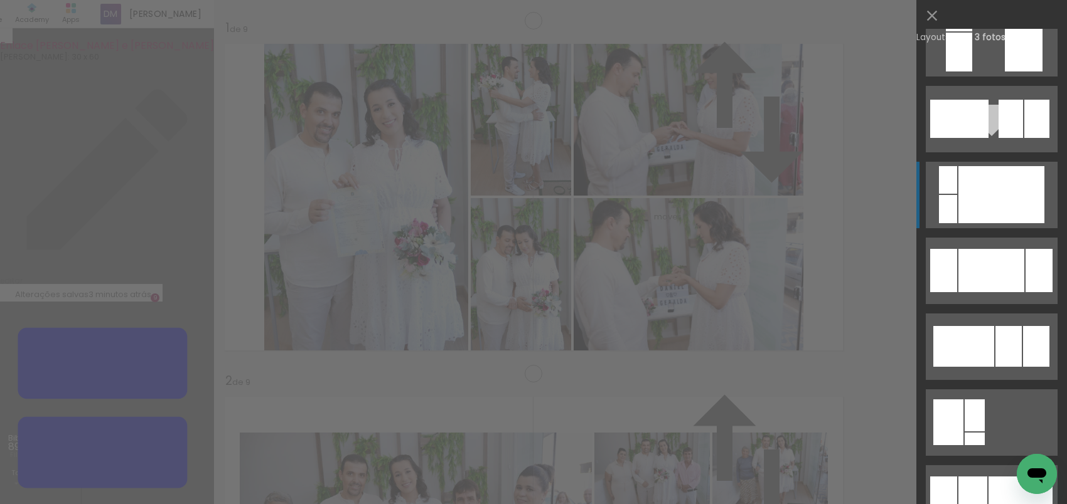
click at [1003, 191] on div at bounding box center [1001, 194] width 86 height 57
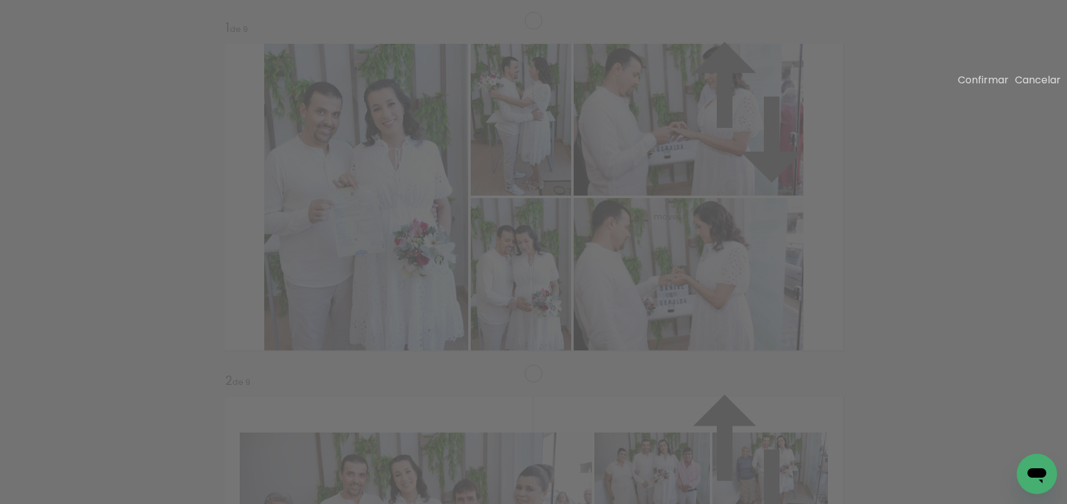
drag, startPoint x: 270, startPoint y: 385, endPoint x: 220, endPoint y: 395, distance: 51.2
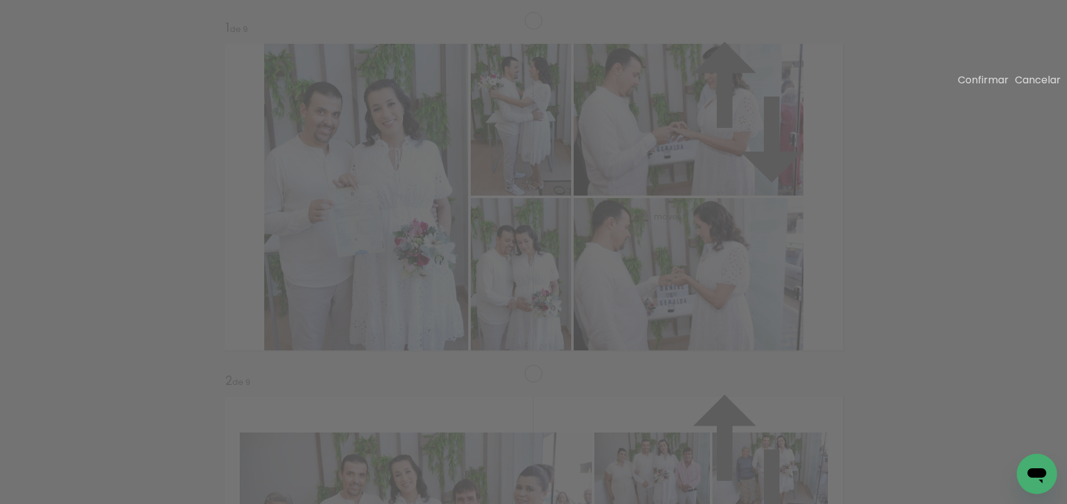
drag, startPoint x: 786, startPoint y: 110, endPoint x: 834, endPoint y: 97, distance: 49.9
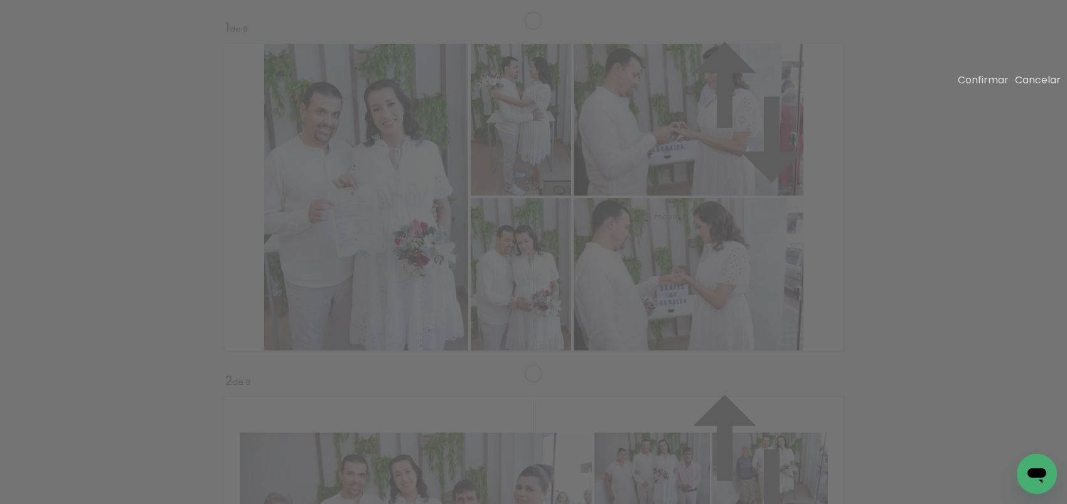
click at [0, 0] on slot "Confirmar" at bounding box center [0, 0] width 0 height 0
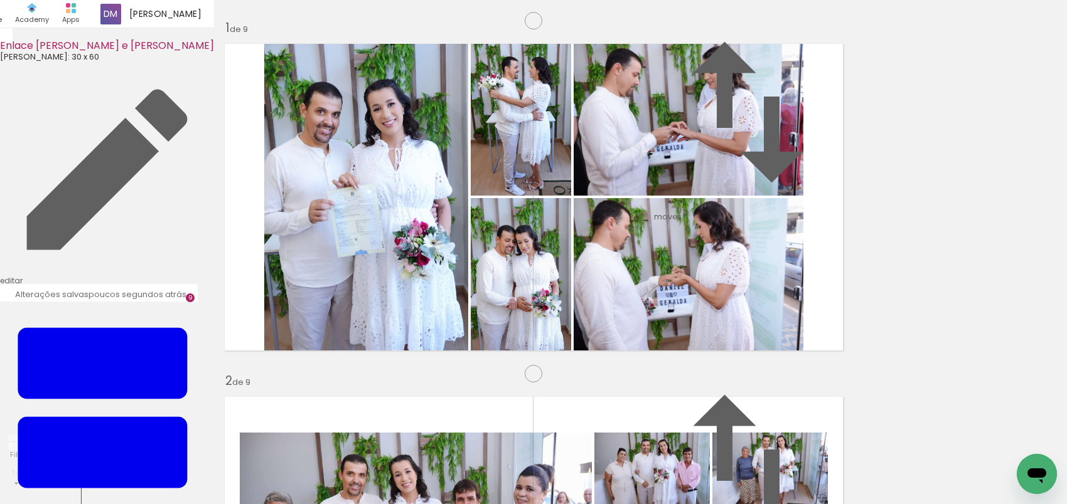
scroll to position [3162, 0]
drag, startPoint x: 521, startPoint y: 468, endPoint x: 457, endPoint y: 367, distance: 119.2
click at [457, 367] on quentale-workspace at bounding box center [533, 252] width 1067 height 504
drag, startPoint x: 579, startPoint y: 459, endPoint x: 577, endPoint y: 306, distance: 152.5
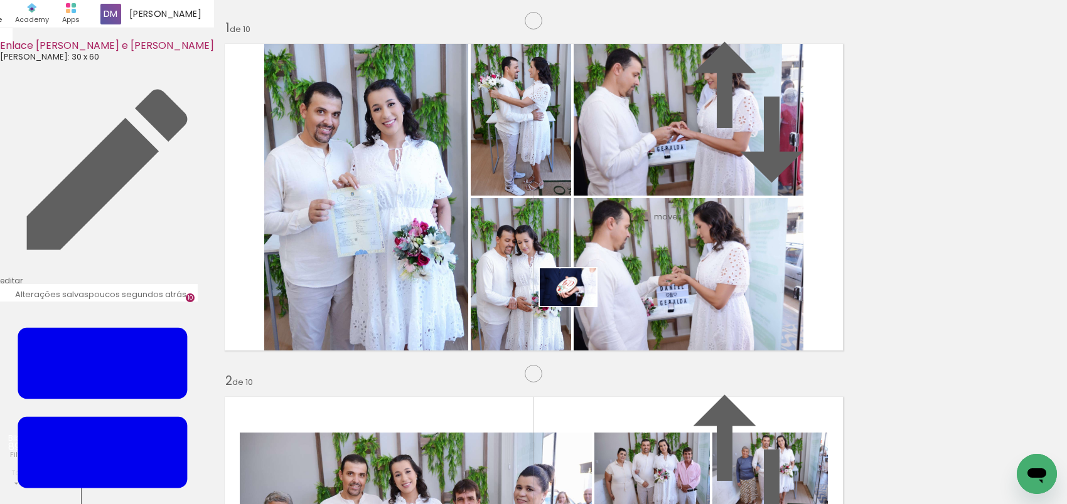
click at [577, 306] on quentale-workspace at bounding box center [533, 252] width 1067 height 504
drag, startPoint x: 656, startPoint y: 470, endPoint x: 550, endPoint y: 377, distance: 141.4
click at [550, 377] on quentale-workspace at bounding box center [533, 252] width 1067 height 504
drag, startPoint x: 717, startPoint y: 463, endPoint x: 557, endPoint y: 338, distance: 203.3
click at [557, 338] on quentale-workspace at bounding box center [533, 252] width 1067 height 504
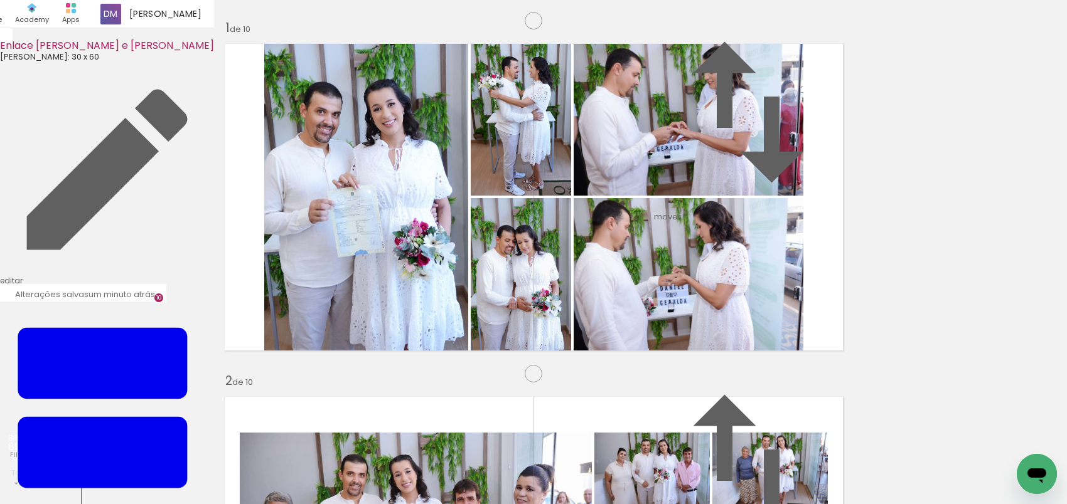
scroll to position [3435, 0]
drag, startPoint x: 789, startPoint y: 459, endPoint x: 723, endPoint y: 346, distance: 130.7
click at [723, 346] on quentale-workspace at bounding box center [533, 252] width 1067 height 504
drag, startPoint x: 860, startPoint y: 462, endPoint x: 718, endPoint y: 312, distance: 205.9
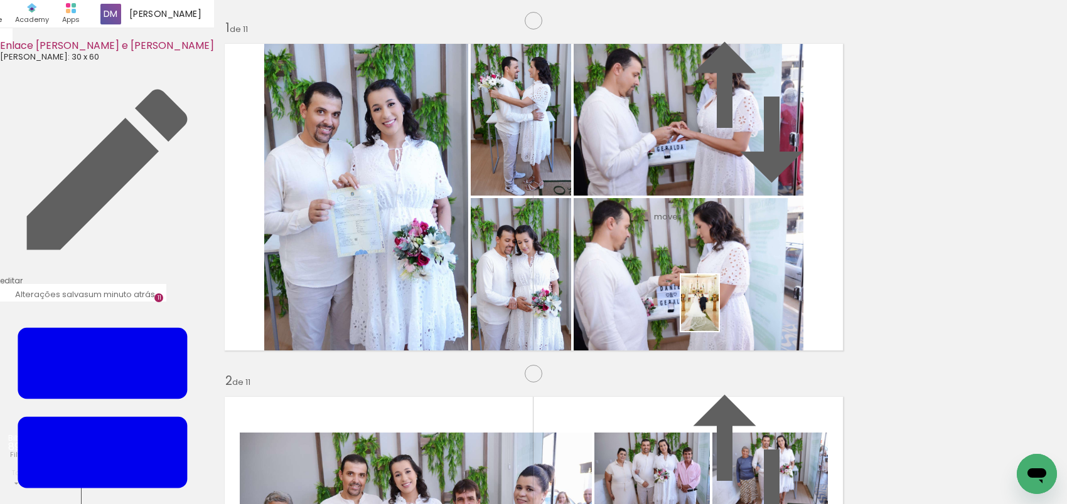
click at [718, 312] on quentale-workspace at bounding box center [533, 252] width 1067 height 504
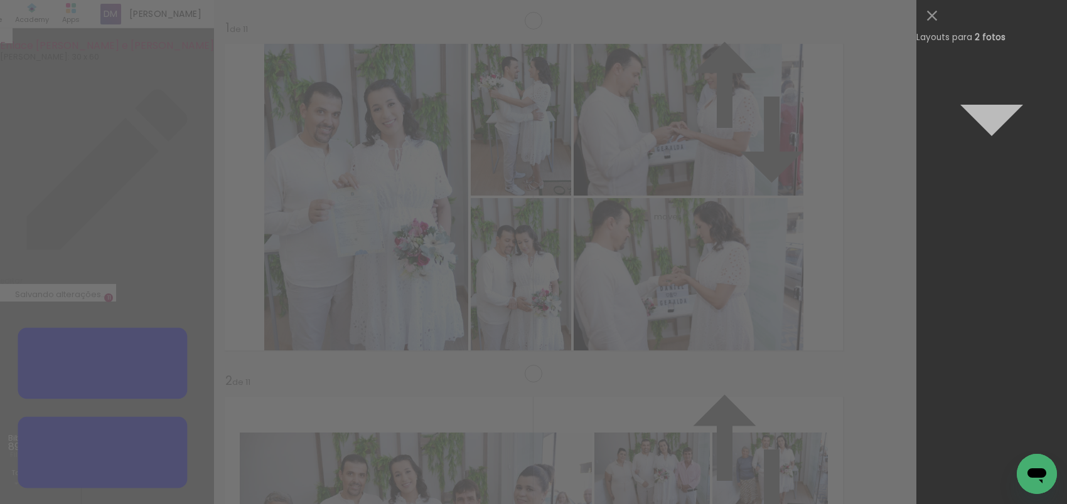
scroll to position [5040, 0]
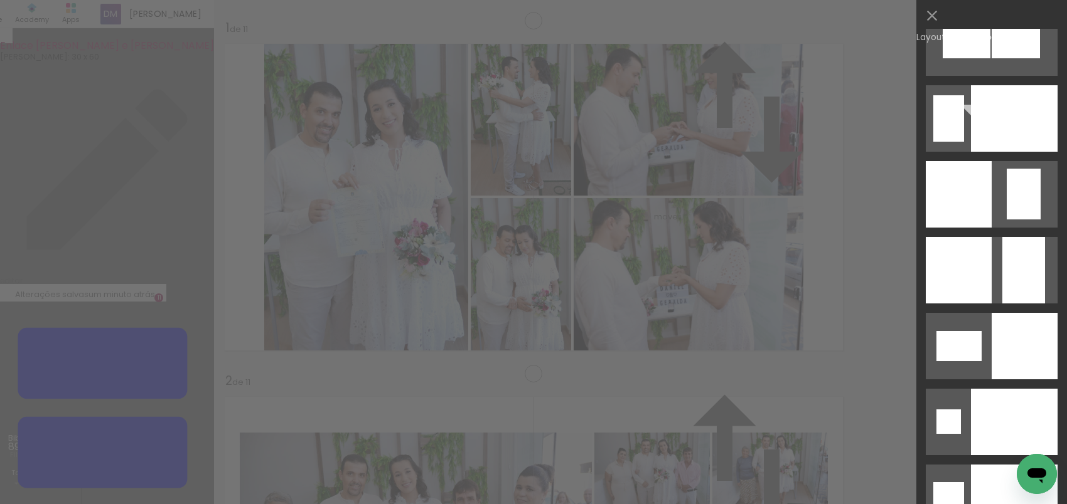
click at [1013, 140] on div at bounding box center [1014, 118] width 87 height 67
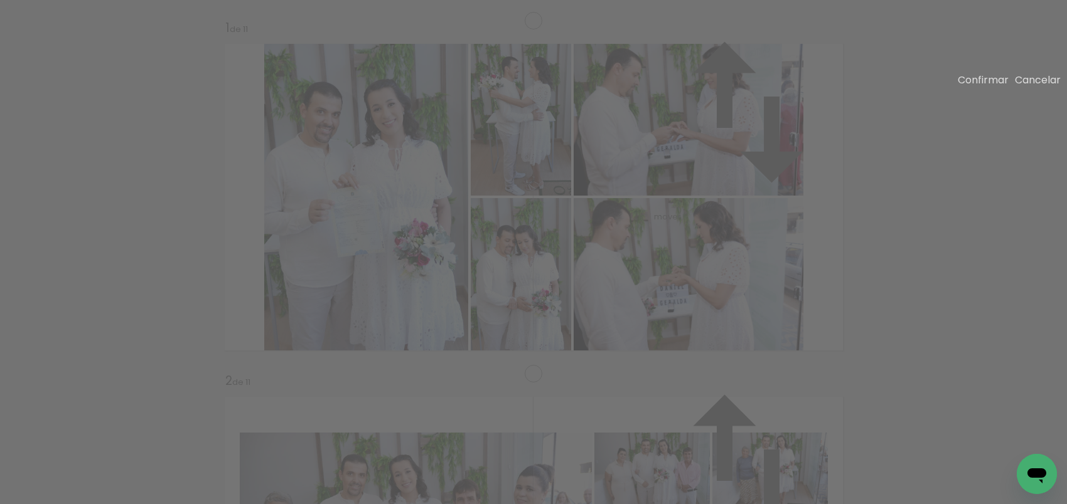
drag, startPoint x: 432, startPoint y: 83, endPoint x: 424, endPoint y: 94, distance: 13.4
drag, startPoint x: 429, startPoint y: 400, endPoint x: 424, endPoint y: 390, distance: 11.5
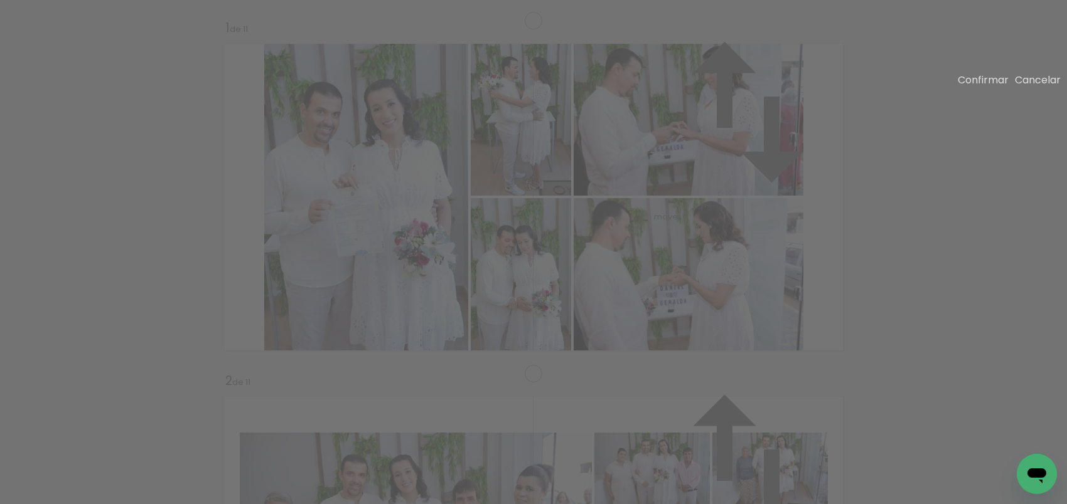
drag, startPoint x: 326, startPoint y: 129, endPoint x: 234, endPoint y: 96, distance: 97.5
drag, startPoint x: 243, startPoint y: 364, endPoint x: 220, endPoint y: 397, distance: 40.9
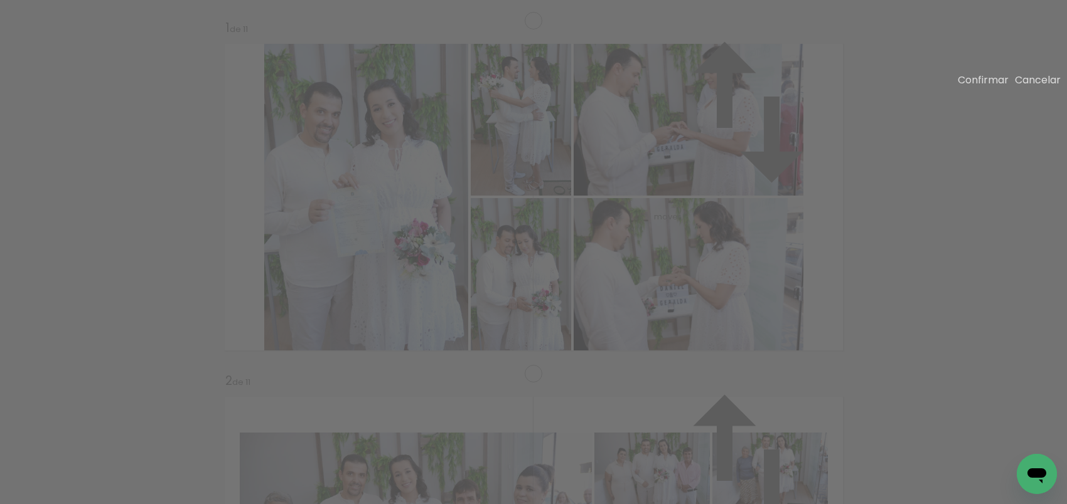
drag, startPoint x: 398, startPoint y: 248, endPoint x: 412, endPoint y: 248, distance: 13.2
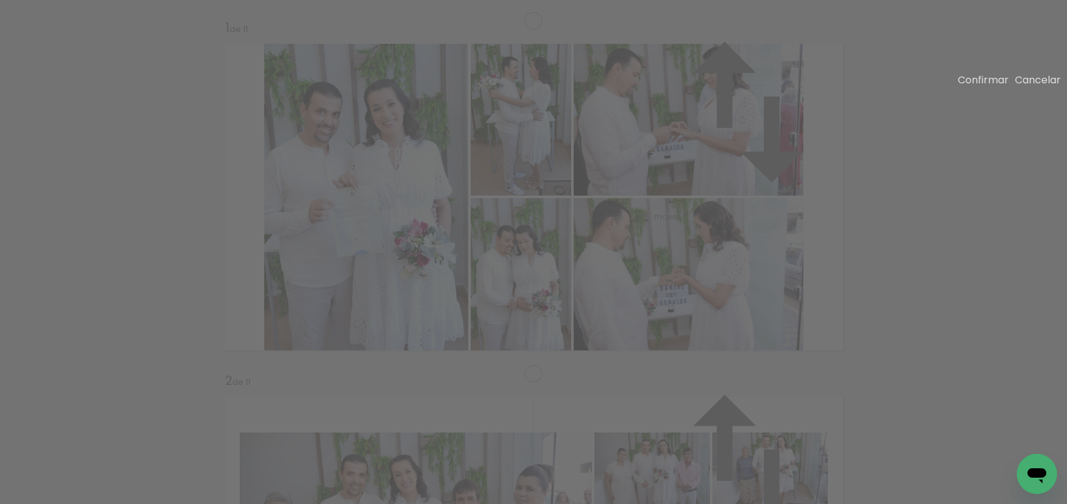
click at [0, 0] on slot "Confirmar" at bounding box center [0, 0] width 0 height 0
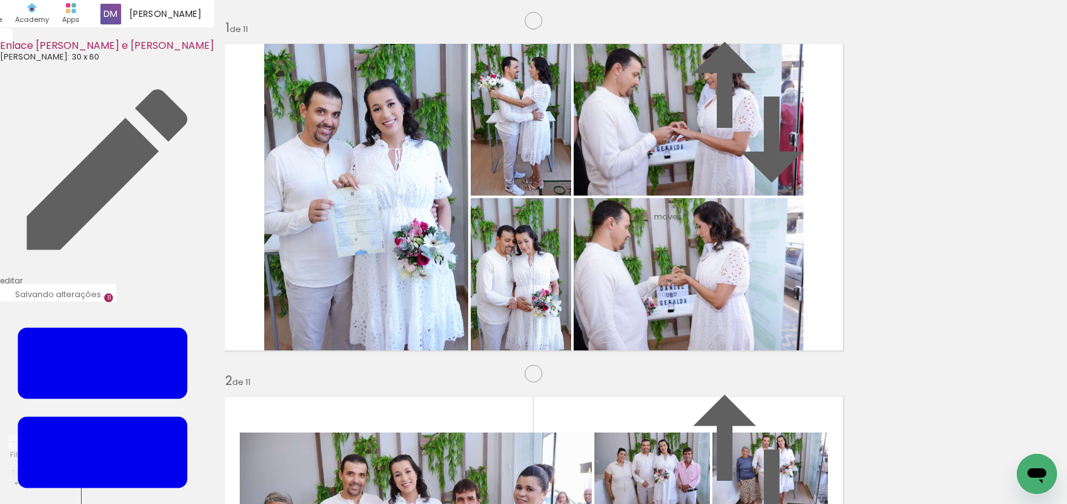
scroll to position [3228, 0]
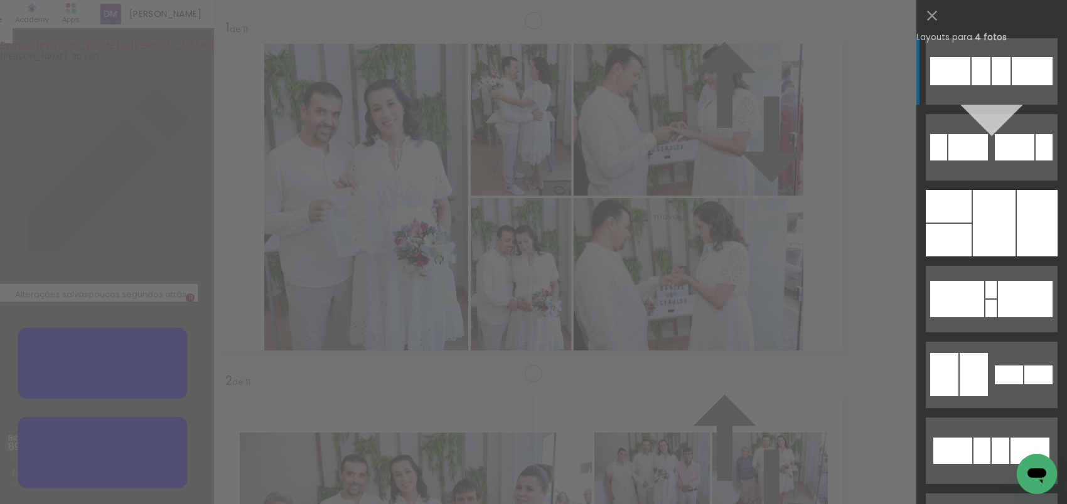
scroll to position [3196, 0]
click at [956, 235] on div at bounding box center [948, 240] width 46 height 33
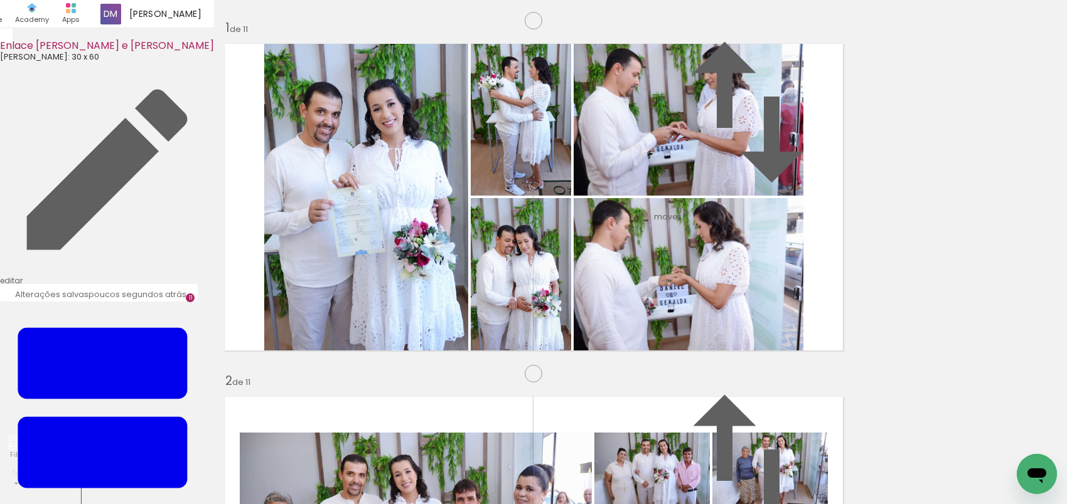
scroll to position [3845, 0]
drag, startPoint x: 358, startPoint y: 465, endPoint x: 329, endPoint y: 344, distance: 124.6
click at [329, 344] on quentale-workspace at bounding box center [533, 252] width 1067 height 504
drag, startPoint x: 430, startPoint y: 468, endPoint x: 559, endPoint y: 341, distance: 181.5
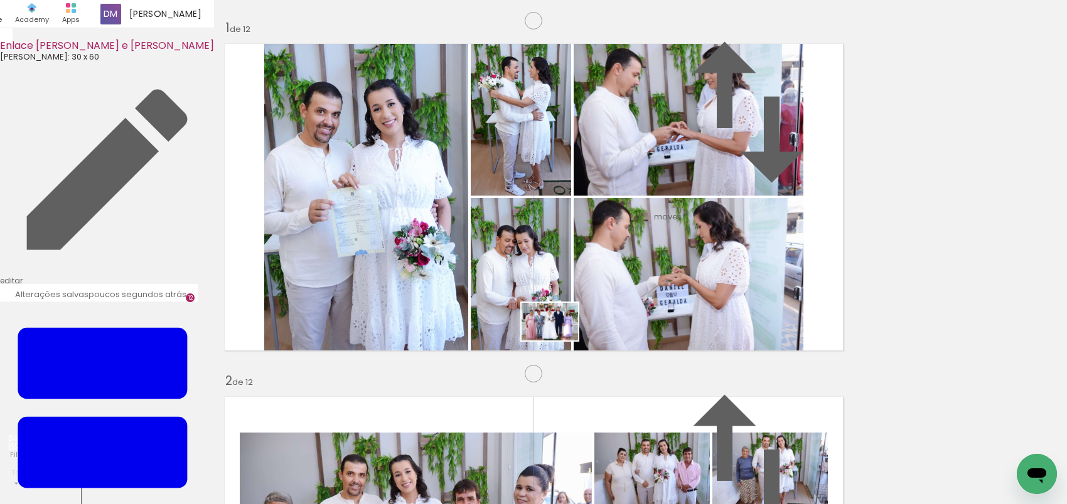
click at [559, 341] on quentale-workspace at bounding box center [533, 252] width 1067 height 504
drag, startPoint x: 487, startPoint y: 471, endPoint x: 507, endPoint y: 383, distance: 89.5
click at [507, 383] on quentale-workspace at bounding box center [533, 252] width 1067 height 504
drag, startPoint x: 556, startPoint y: 470, endPoint x: 481, endPoint y: 361, distance: 132.6
click at [481, 361] on quentale-workspace at bounding box center [533, 252] width 1067 height 504
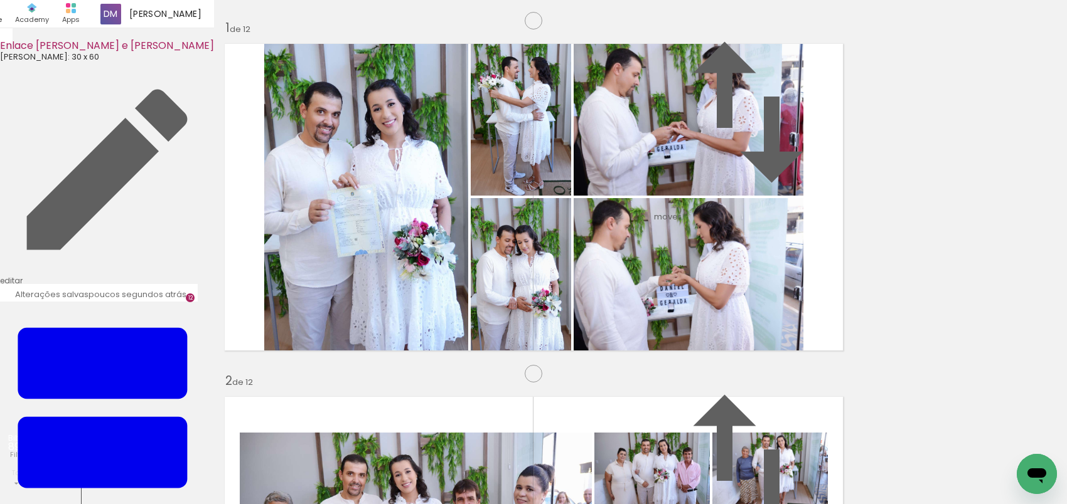
scroll to position [3982, 0]
drag, startPoint x: 772, startPoint y: 465, endPoint x: 686, endPoint y: 235, distance: 245.0
click at [686, 235] on quentale-workspace at bounding box center [533, 252] width 1067 height 504
drag, startPoint x: 287, startPoint y: 461, endPoint x: 305, endPoint y: 341, distance: 120.6
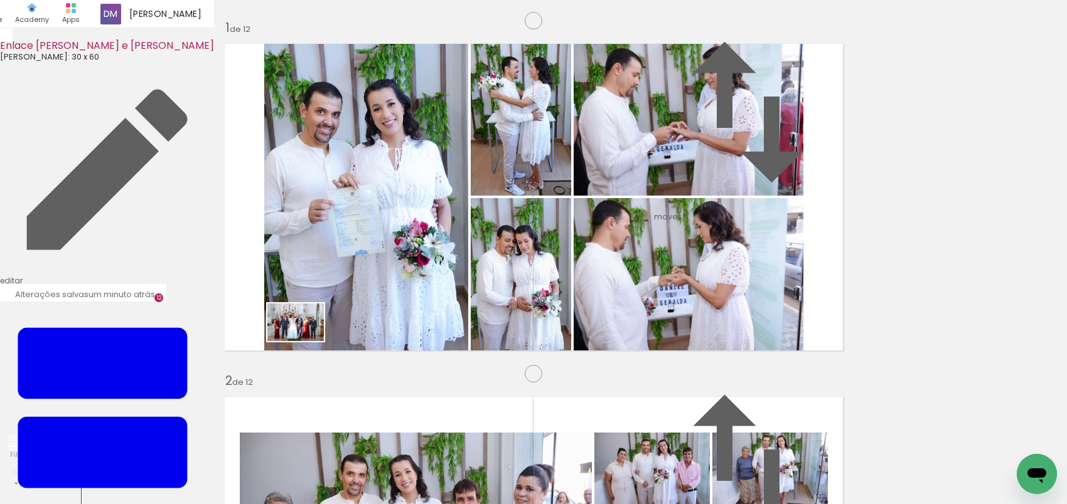
click at [305, 341] on quentale-workspace at bounding box center [533, 252] width 1067 height 504
drag, startPoint x: 341, startPoint y: 465, endPoint x: 619, endPoint y: 344, distance: 302.6
click at [619, 344] on quentale-workspace at bounding box center [533, 252] width 1067 height 504
drag, startPoint x: 405, startPoint y: 457, endPoint x: 360, endPoint y: 370, distance: 97.9
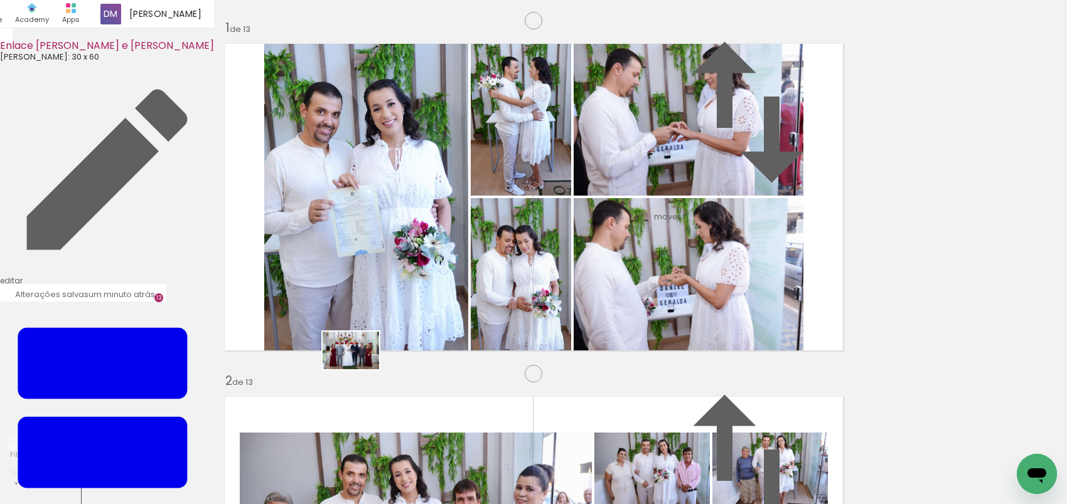
click at [360, 370] on quentale-workspace at bounding box center [533, 252] width 1067 height 504
drag, startPoint x: 499, startPoint y: 467, endPoint x: 433, endPoint y: 358, distance: 127.5
click at [433, 358] on quentale-workspace at bounding box center [533, 252] width 1067 height 504
drag, startPoint x: 572, startPoint y: 454, endPoint x: 705, endPoint y: 288, distance: 213.3
click at [705, 288] on quentale-workspace at bounding box center [533, 252] width 1067 height 504
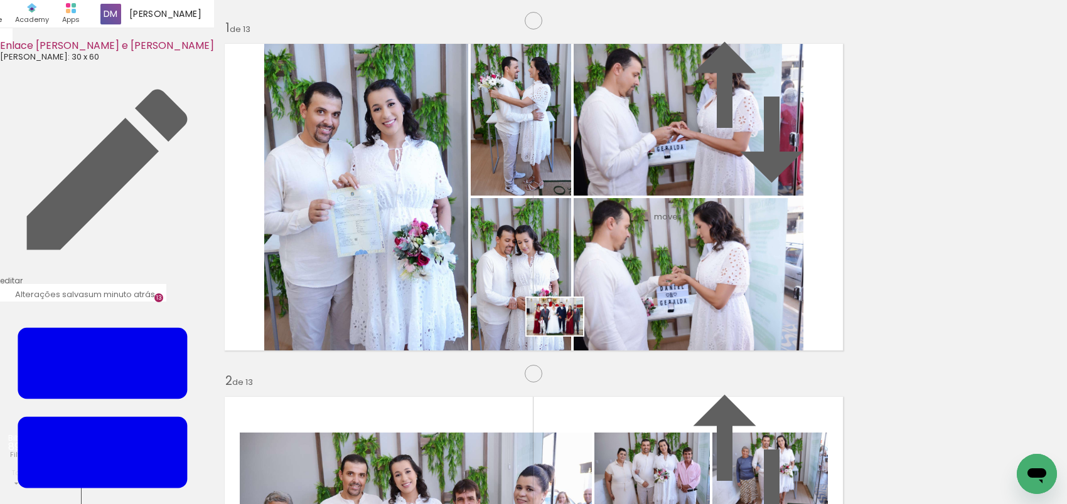
drag, startPoint x: 637, startPoint y: 471, endPoint x: 564, endPoint y: 336, distance: 153.8
click at [564, 336] on quentale-workspace at bounding box center [533, 252] width 1067 height 504
drag, startPoint x: 710, startPoint y: 459, endPoint x: 573, endPoint y: 282, distance: 223.1
click at [573, 282] on quentale-workspace at bounding box center [533, 252] width 1067 height 504
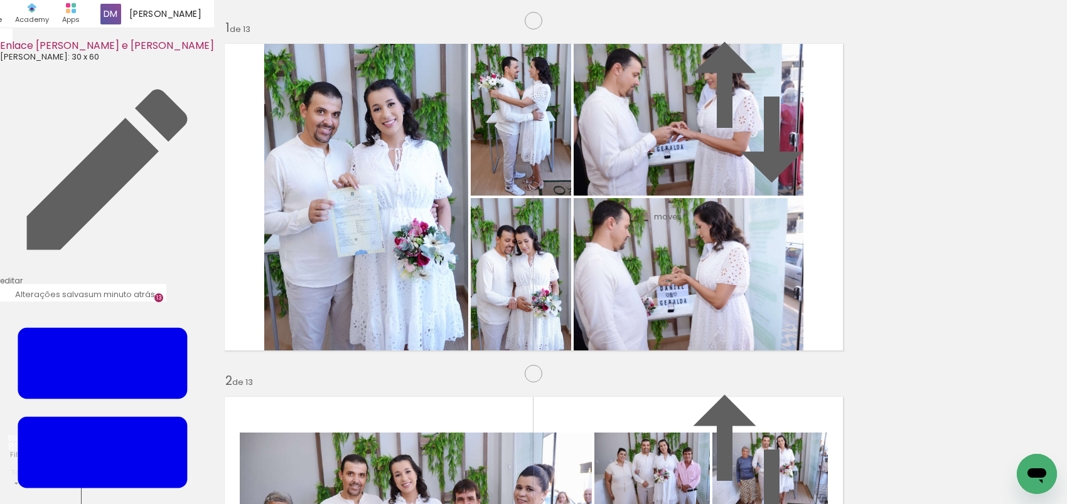
scroll to position [3854, 0]
drag, startPoint x: 534, startPoint y: 474, endPoint x: 308, endPoint y: 333, distance: 266.4
click at [308, 333] on quentale-workspace at bounding box center [533, 252] width 1067 height 504
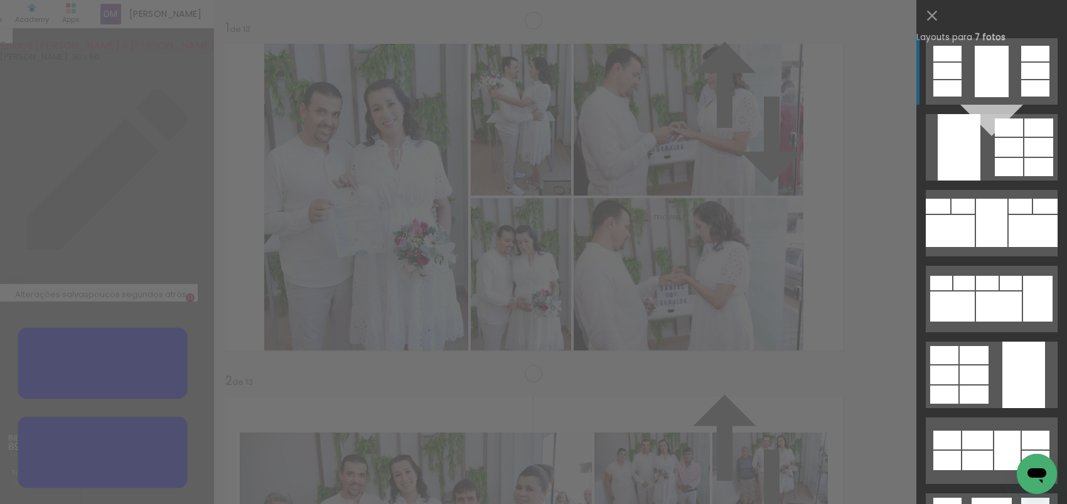
scroll to position [3901, 0]
click at [1010, 304] on div at bounding box center [999, 307] width 46 height 30
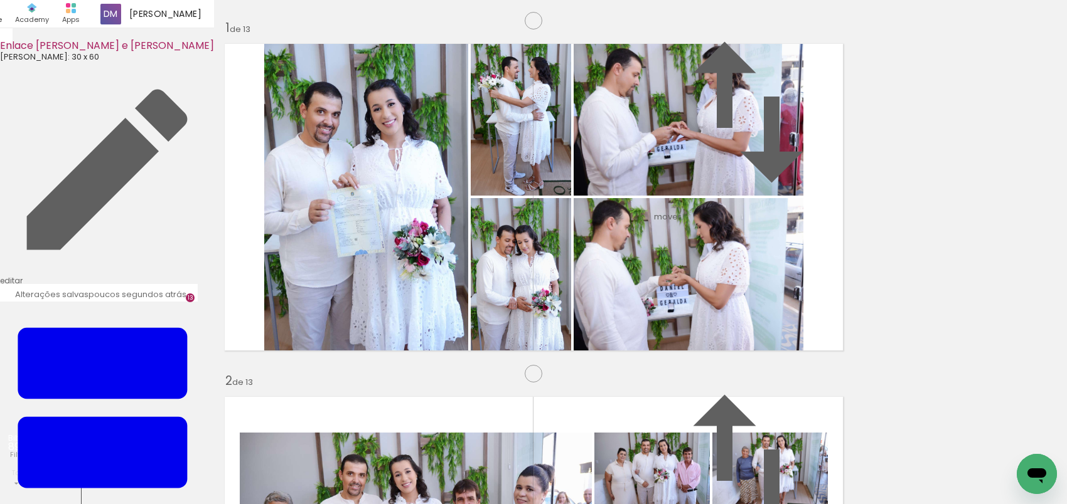
drag, startPoint x: 433, startPoint y: 181, endPoint x: 407, endPoint y: 284, distance: 106.8
click at [0, 0] on slot at bounding box center [0, 0] width 0 height 0
drag, startPoint x: 504, startPoint y: 171, endPoint x: 558, endPoint y: 283, distance: 123.8
click at [0, 0] on slot at bounding box center [0, 0] width 0 height 0
drag, startPoint x: 636, startPoint y: 176, endPoint x: 520, endPoint y: 172, distance: 115.5
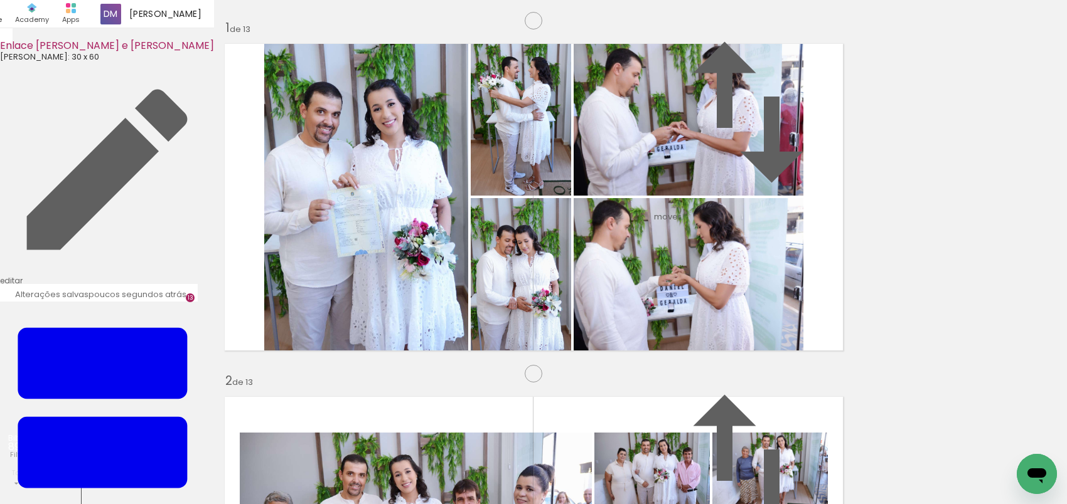
click at [0, 0] on slot at bounding box center [0, 0] width 0 height 0
drag, startPoint x: 526, startPoint y: 181, endPoint x: 585, endPoint y: 285, distance: 119.5
click at [0, 0] on slot at bounding box center [0, 0] width 0 height 0
drag, startPoint x: 413, startPoint y: 181, endPoint x: 496, endPoint y: 179, distance: 82.8
click at [0, 0] on slot at bounding box center [0, 0] width 0 height 0
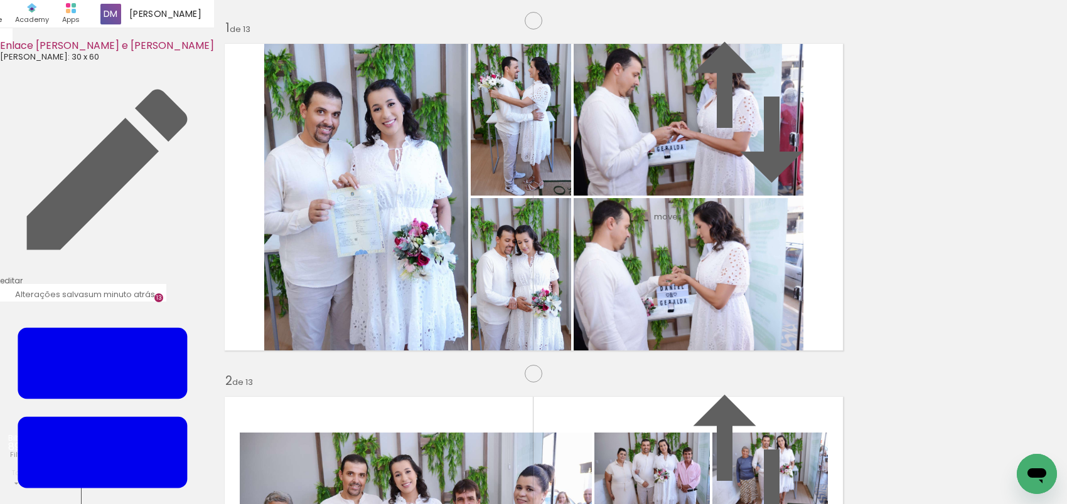
drag, startPoint x: 402, startPoint y: 188, endPoint x: 573, endPoint y: 300, distance: 204.8
click at [0, 0] on slot at bounding box center [0, 0] width 0 height 0
drag, startPoint x: 393, startPoint y: 471, endPoint x: 289, endPoint y: 366, distance: 148.2
click at [289, 366] on quentale-workspace at bounding box center [533, 252] width 1067 height 504
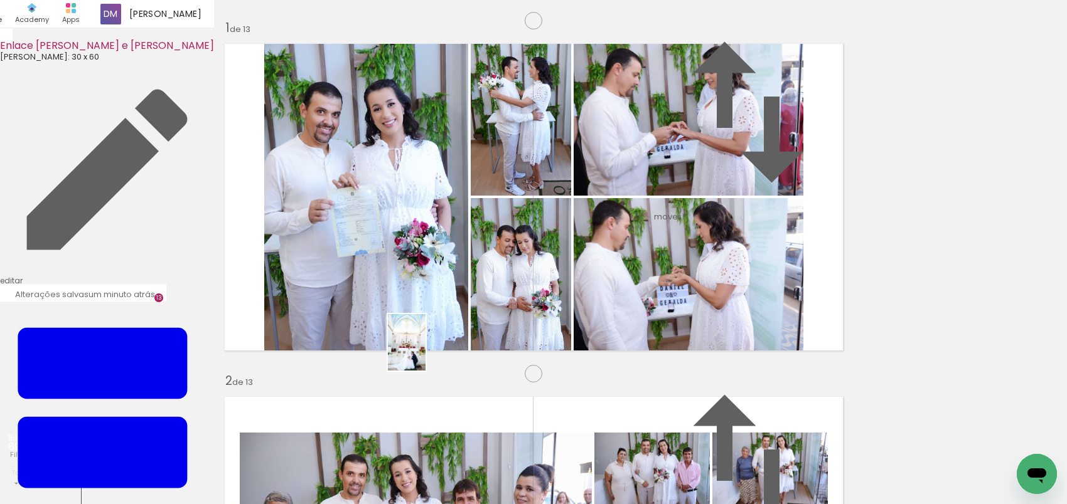
drag, startPoint x: 463, startPoint y: 468, endPoint x: 425, endPoint y: 352, distance: 122.0
click at [425, 352] on quentale-workspace at bounding box center [533, 252] width 1067 height 504
